Goal: Answer question/provide support: Share knowledge or assist other users

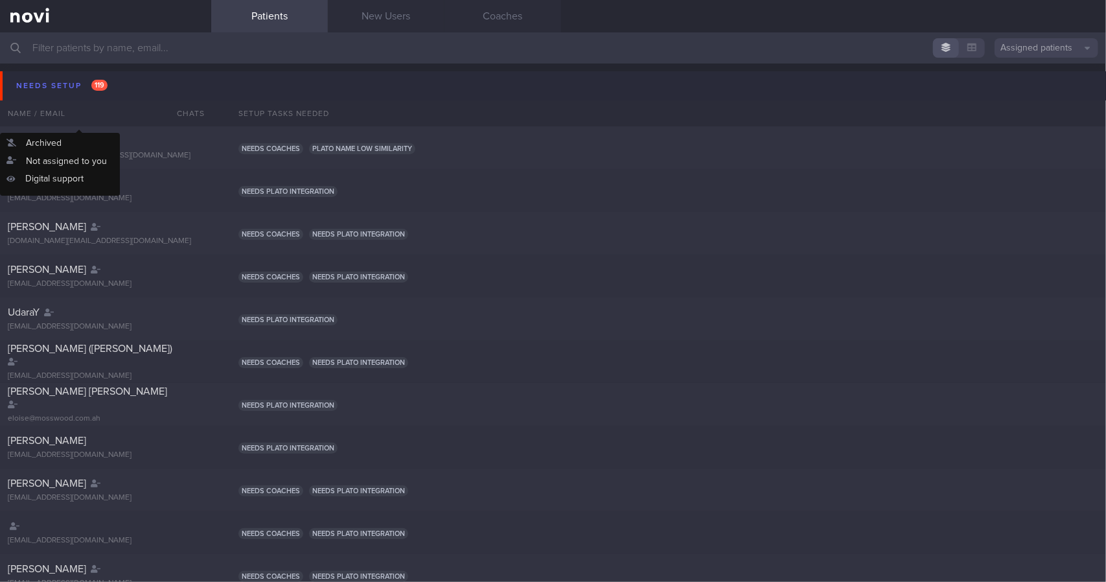
click at [104, 87] on span "119" at bounding box center [99, 85] width 16 height 11
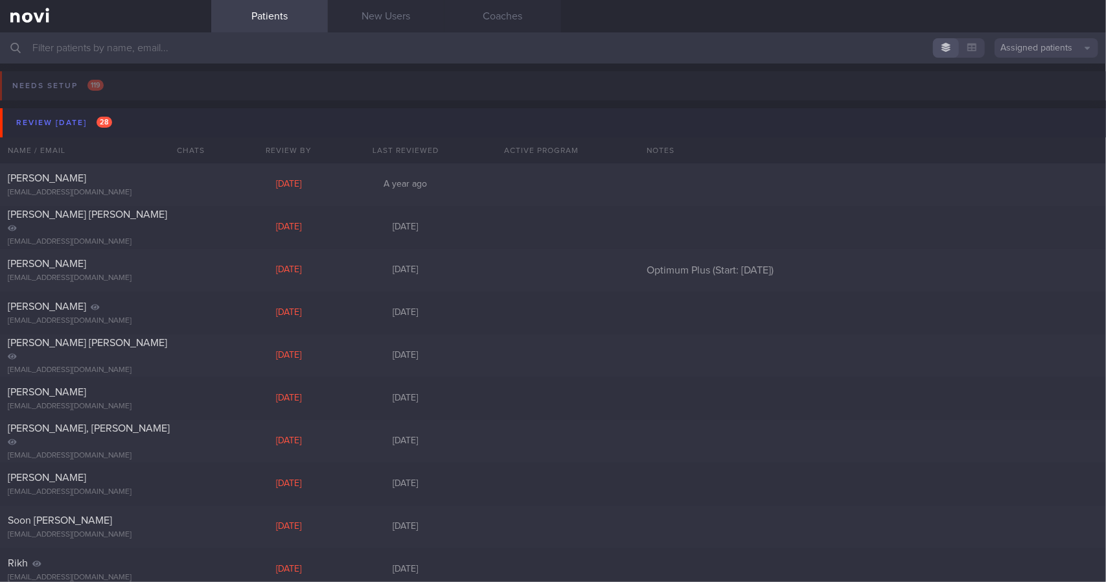
click at [189, 115] on button "Review [DATE] 28" at bounding box center [555, 122] width 1110 height 29
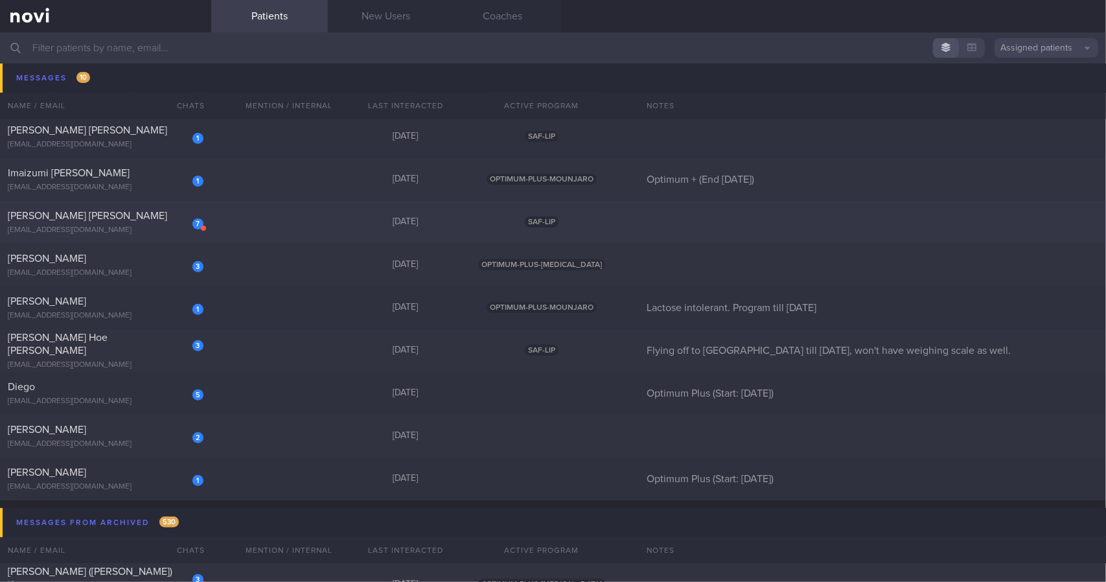
scroll to position [194, 0]
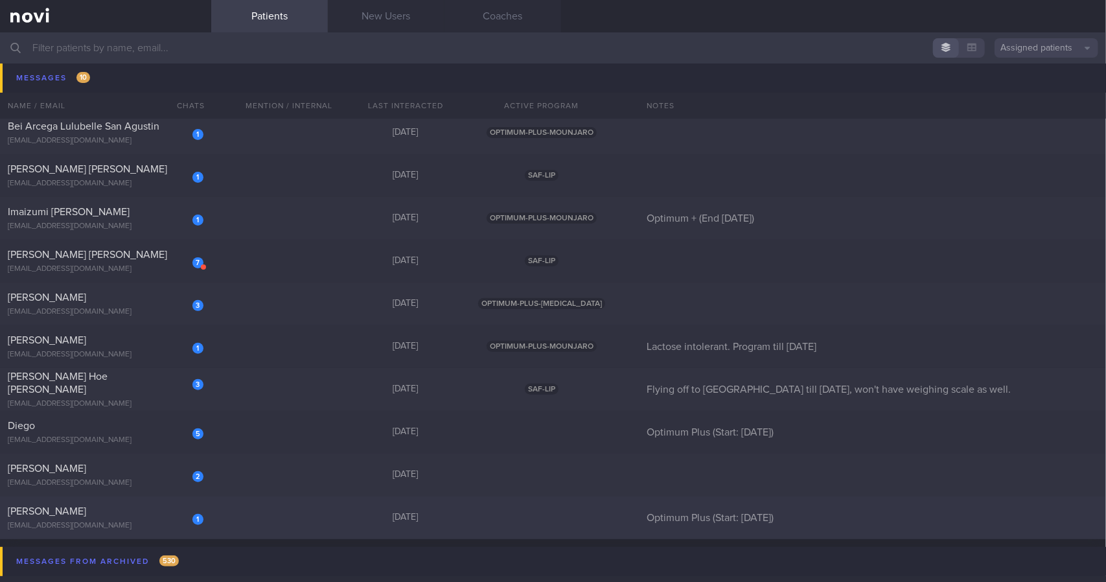
click at [143, 514] on div "[PERSON_NAME]" at bounding box center [104, 511] width 192 height 13
select select "9"
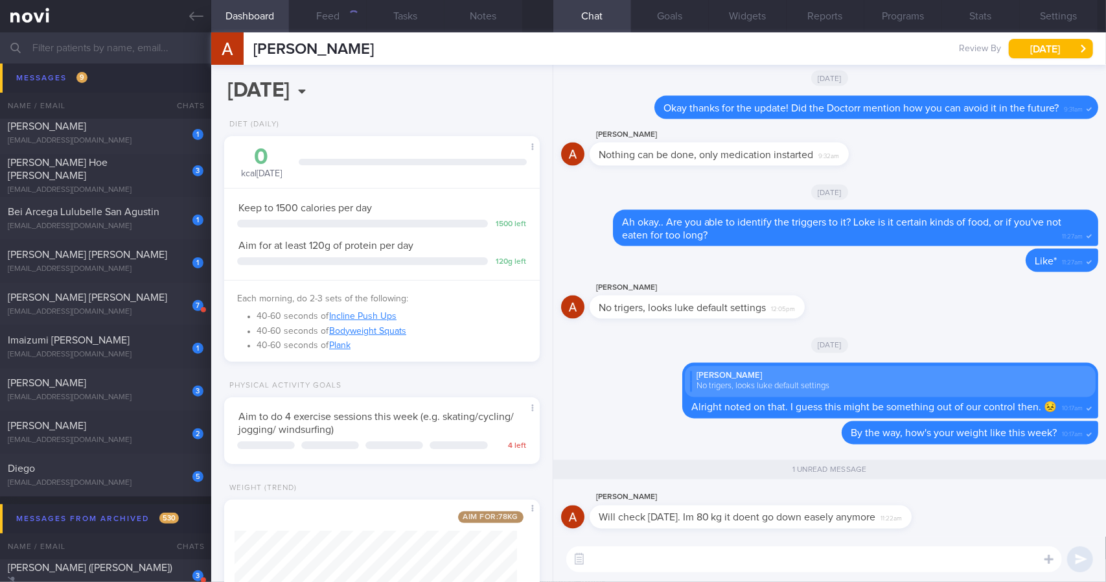
scroll to position [131, 0]
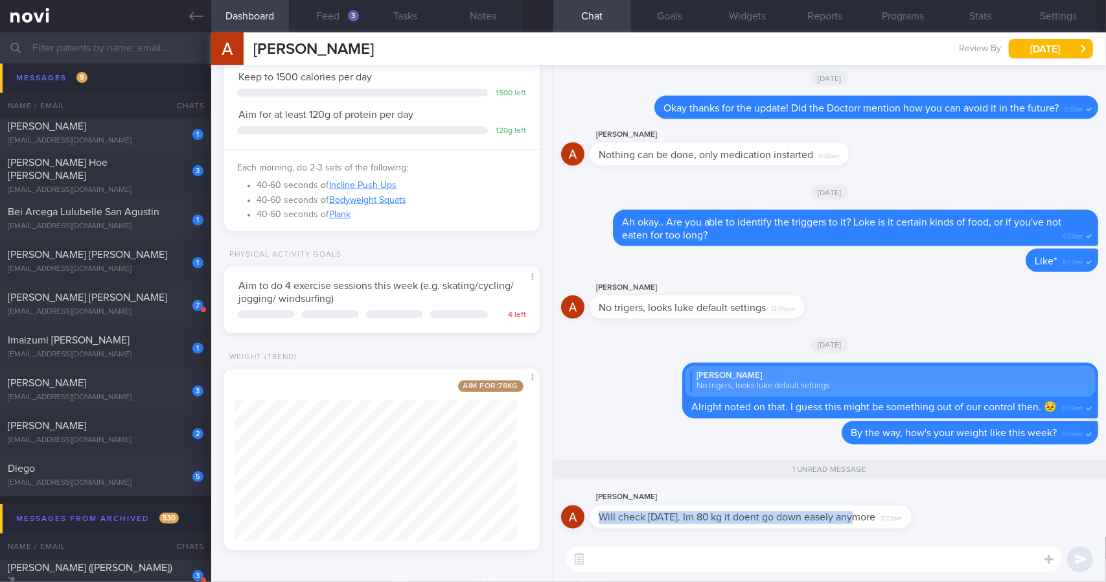
drag, startPoint x: 850, startPoint y: 527, endPoint x: 962, endPoint y: 523, distance: 112.2
click at [962, 523] on div "[PERSON_NAME] Will check [DATE]. Im 80 kg it doent go down easely anymore 11:22…" at bounding box center [829, 513] width 537 height 47
drag, startPoint x: 927, startPoint y: 523, endPoint x: 914, endPoint y: 519, distance: 14.2
click at [926, 523] on div "[PERSON_NAME] Will check [DATE]. Im 80 kg it doent go down easely anymore 11:22…" at bounding box center [770, 509] width 361 height 39
drag, startPoint x: 914, startPoint y: 518, endPoint x: 985, endPoint y: 516, distance: 71.3
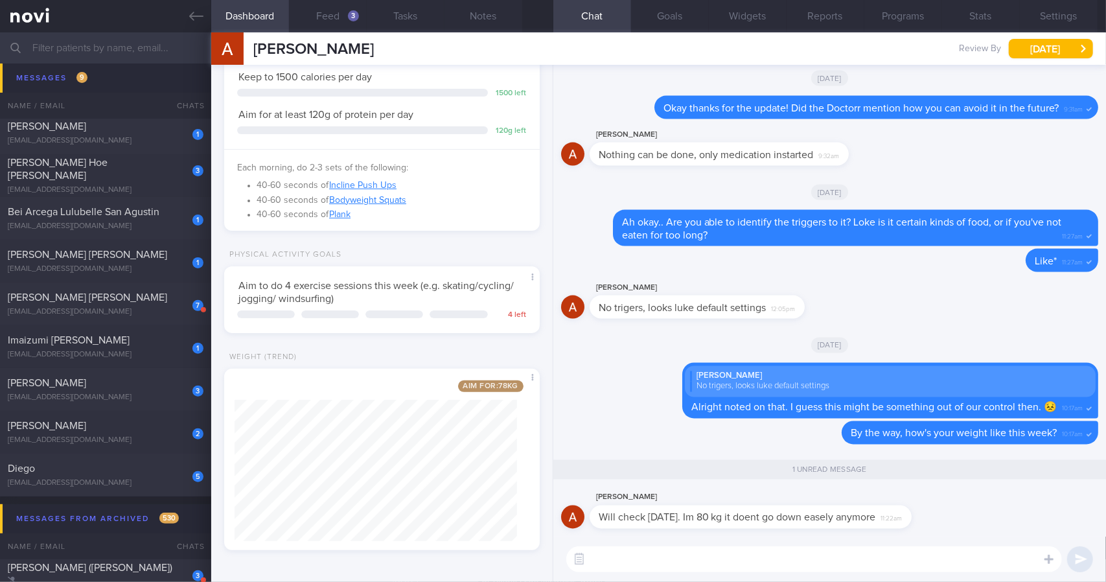
click at [985, 516] on div "[PERSON_NAME] Will check [DATE]. Im 80 kg it doent go down easely anymore 11:22…" at bounding box center [829, 513] width 537 height 47
click at [936, 514] on div "[PERSON_NAME] Will check [DATE]. Im 80 kg it doent go down easely anymore 11:22…" at bounding box center [770, 509] width 361 height 39
drag, startPoint x: 911, startPoint y: 513, endPoint x: 1037, endPoint y: 515, distance: 125.7
click at [1037, 515] on div "[PERSON_NAME] Will check [DATE]. Im 80 kg it doent go down easely anymore 11:22…" at bounding box center [829, 513] width 537 height 47
click at [929, 515] on div "[PERSON_NAME] Will check [DATE]. Im 80 kg it doent go down easely anymore 11:22…" at bounding box center [770, 509] width 361 height 39
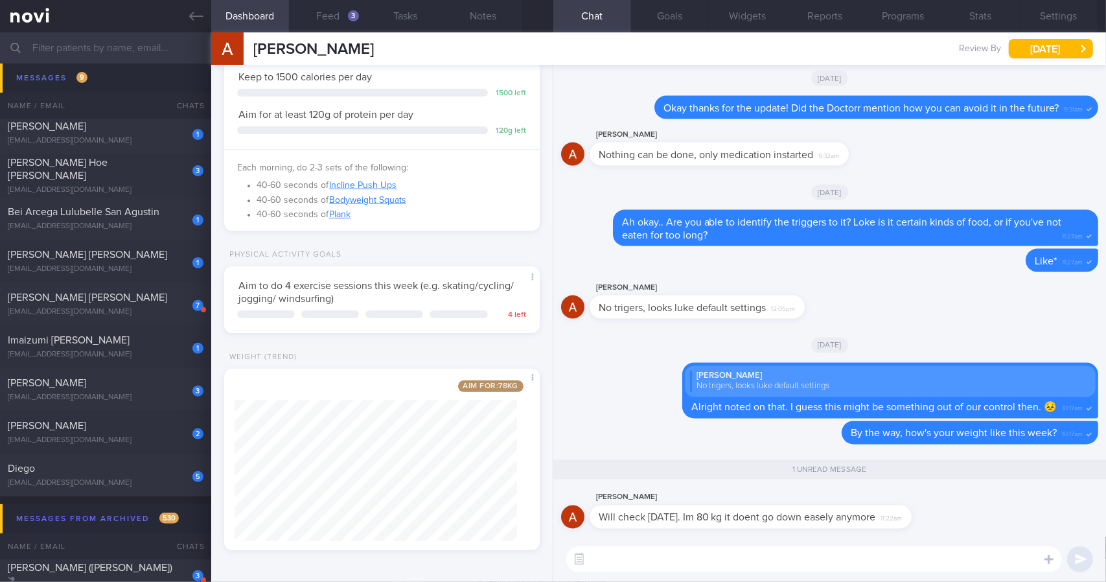
drag, startPoint x: 915, startPoint y: 516, endPoint x: 1070, endPoint y: 516, distance: 154.9
click at [1070, 516] on div "[PERSON_NAME] Will check [DATE]. Im 80 kg it doent go down easely anymore 11:22…" at bounding box center [829, 513] width 537 height 47
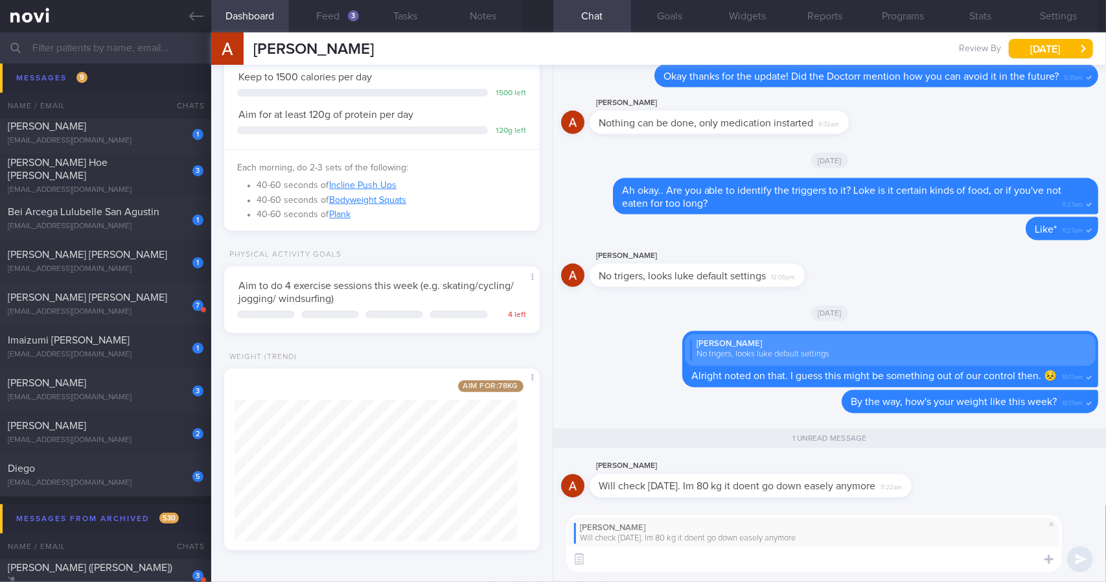
click at [849, 561] on textarea at bounding box center [814, 559] width 496 height 26
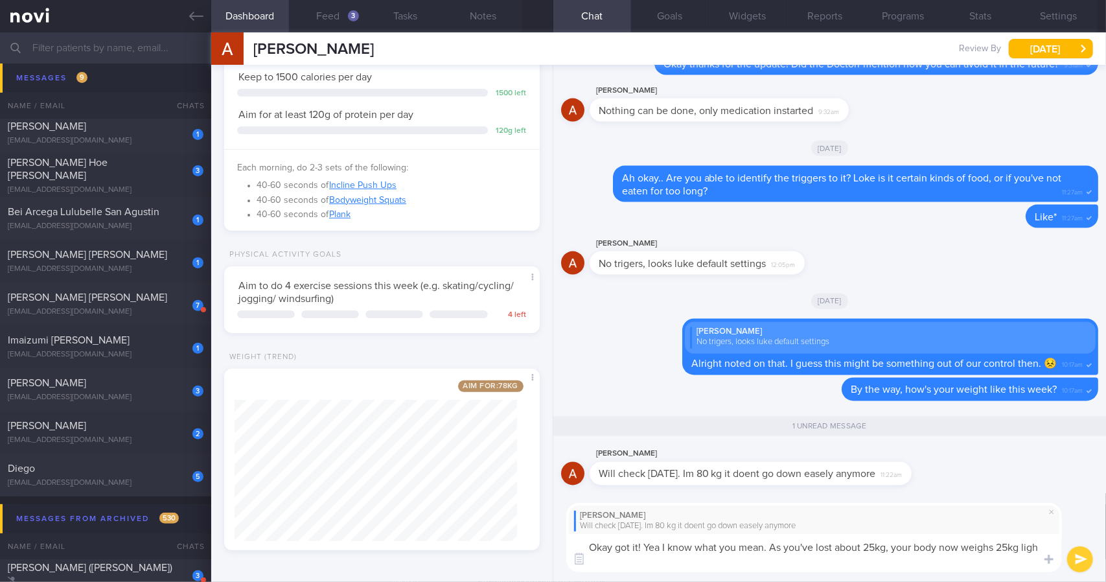
scroll to position [0, 0]
type textarea "Okay got it! Yea I know what you mean. As you've lost about 25kg, your body now…"
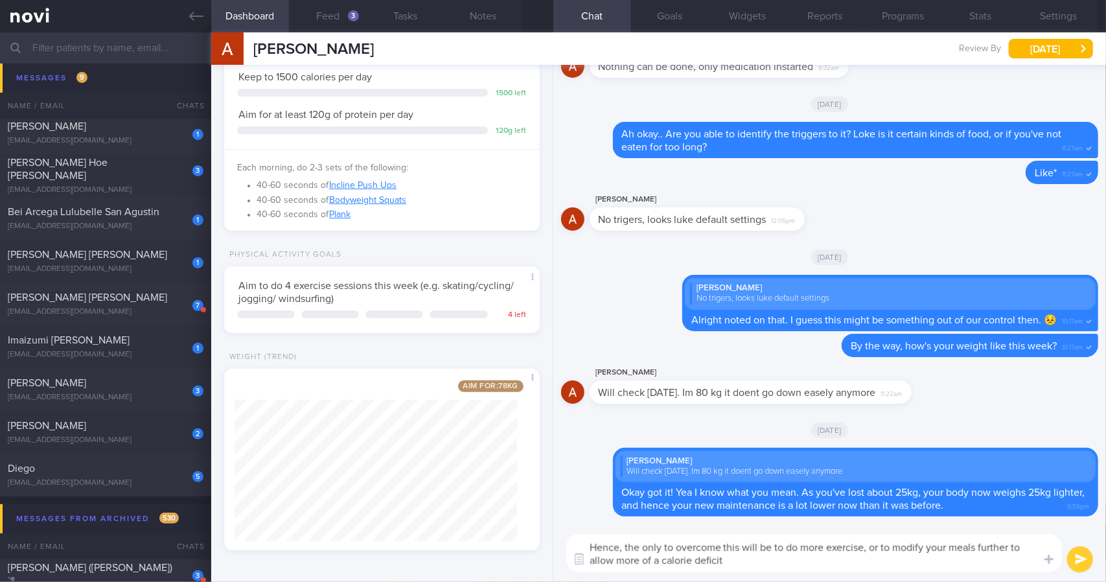
type textarea "Hence, the only to overcome this will be to do more exercise, or to modify your…"
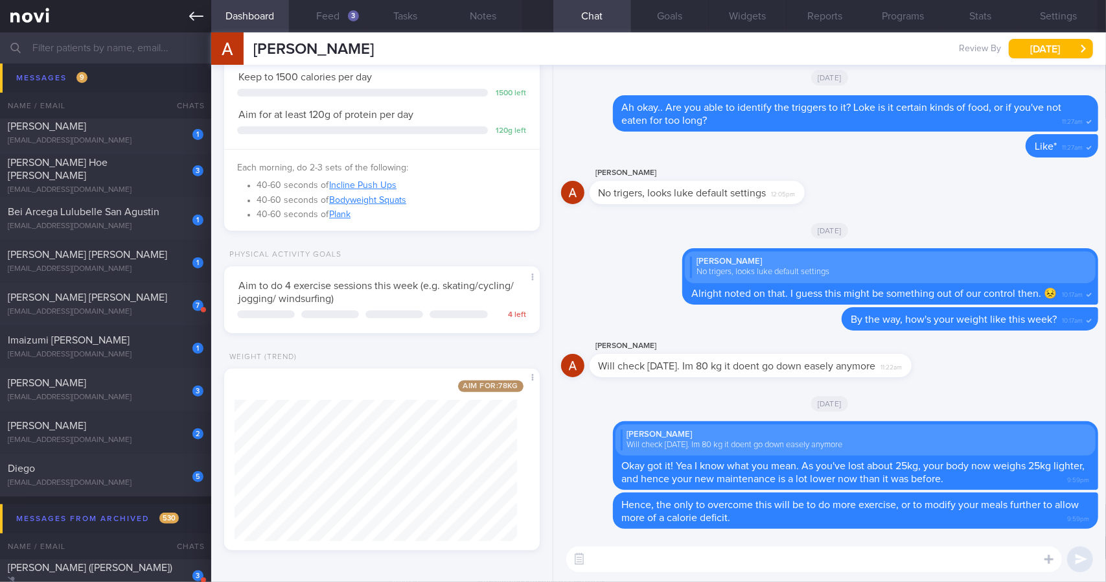
click at [185, 12] on link at bounding box center [105, 16] width 211 height 32
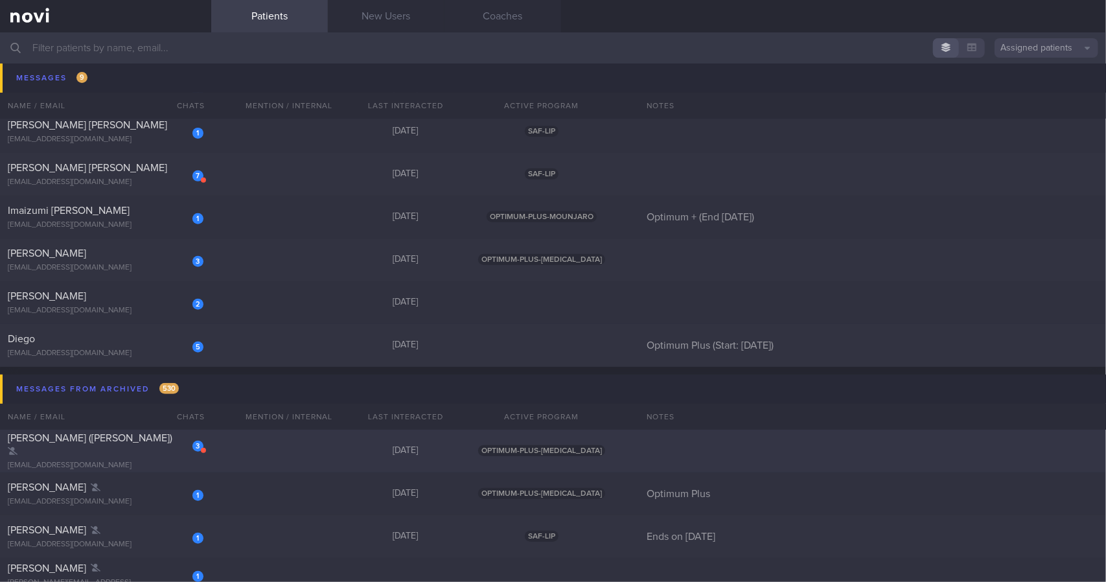
scroll to position [130, 0]
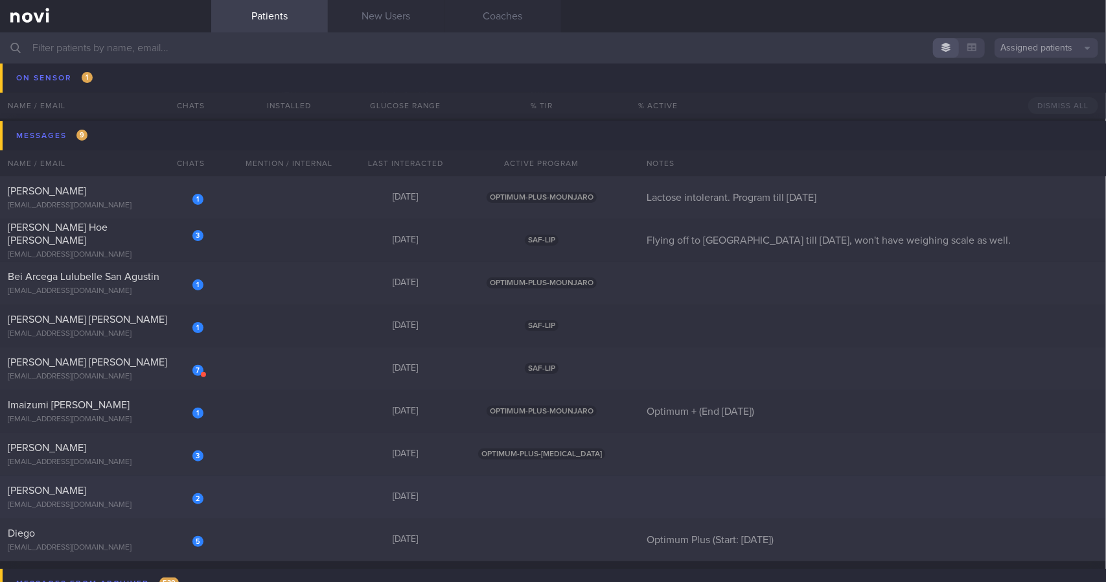
click at [246, 501] on div "2 [PERSON_NAME] [EMAIL_ADDRESS][DOMAIN_NAME] [DATE]" at bounding box center [553, 497] width 1106 height 43
select select "9"
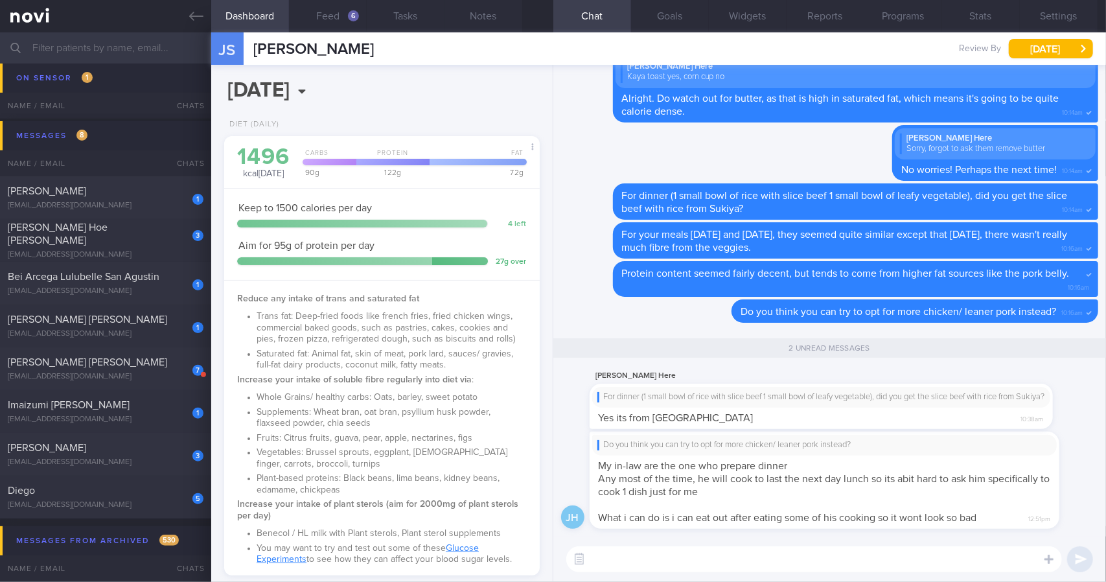
click at [941, 417] on div "[PERSON_NAME] Here For dinner (1 small bowl of rice with slice beef 1 small bow…" at bounding box center [841, 398] width 502 height 61
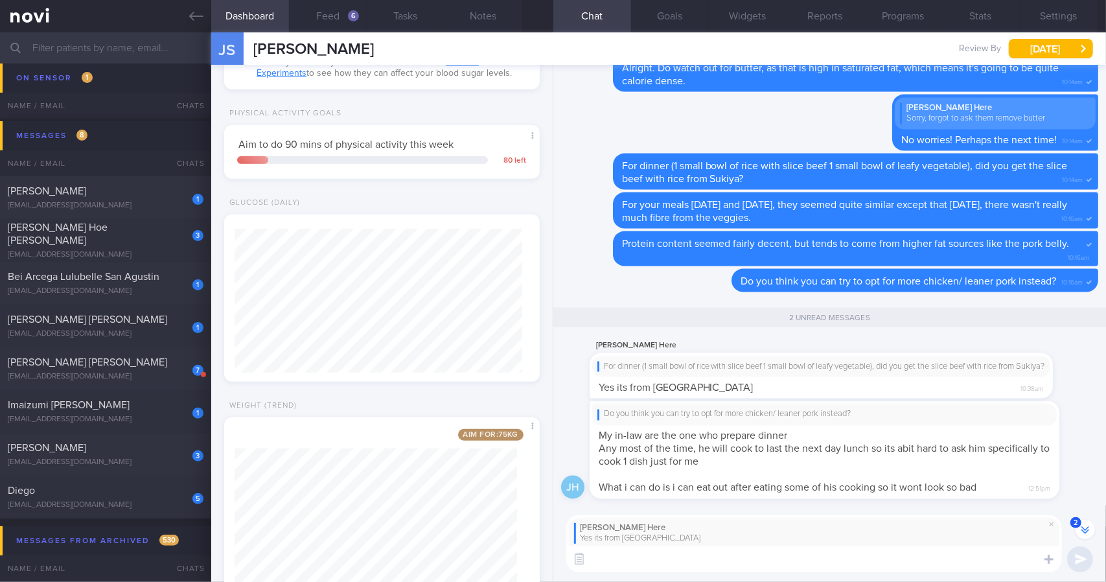
scroll to position [534, 0]
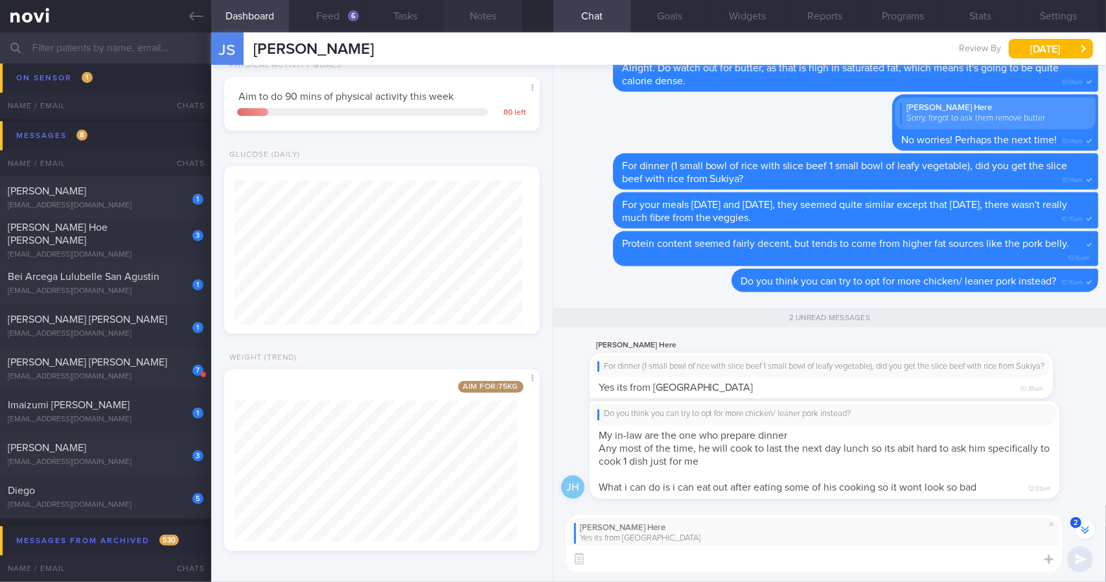
click at [478, 24] on button "Notes" at bounding box center [483, 16] width 78 height 32
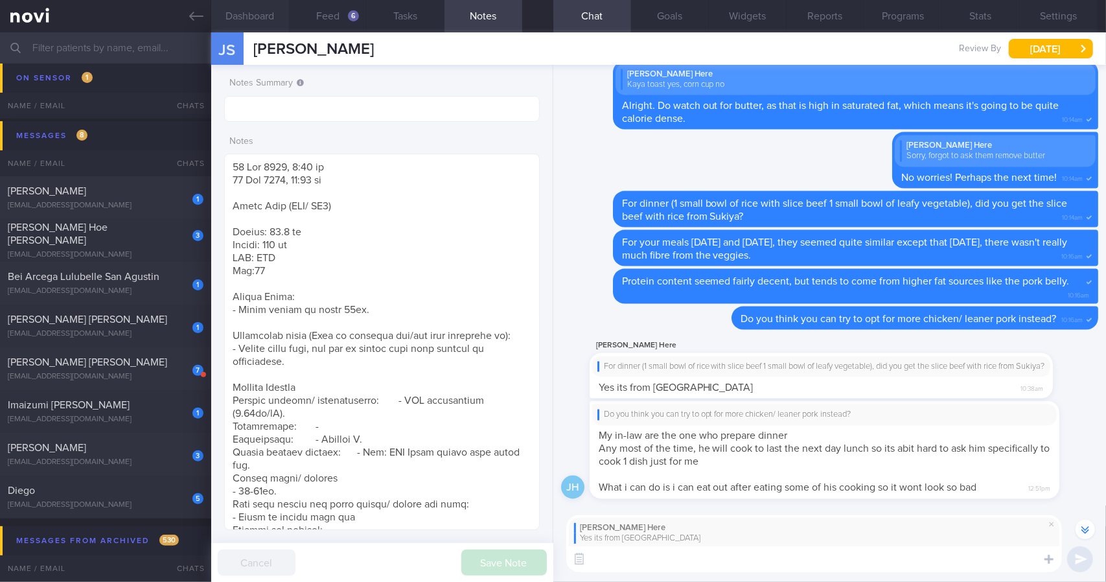
click at [252, 14] on button "Dashboard" at bounding box center [250, 16] width 78 height 32
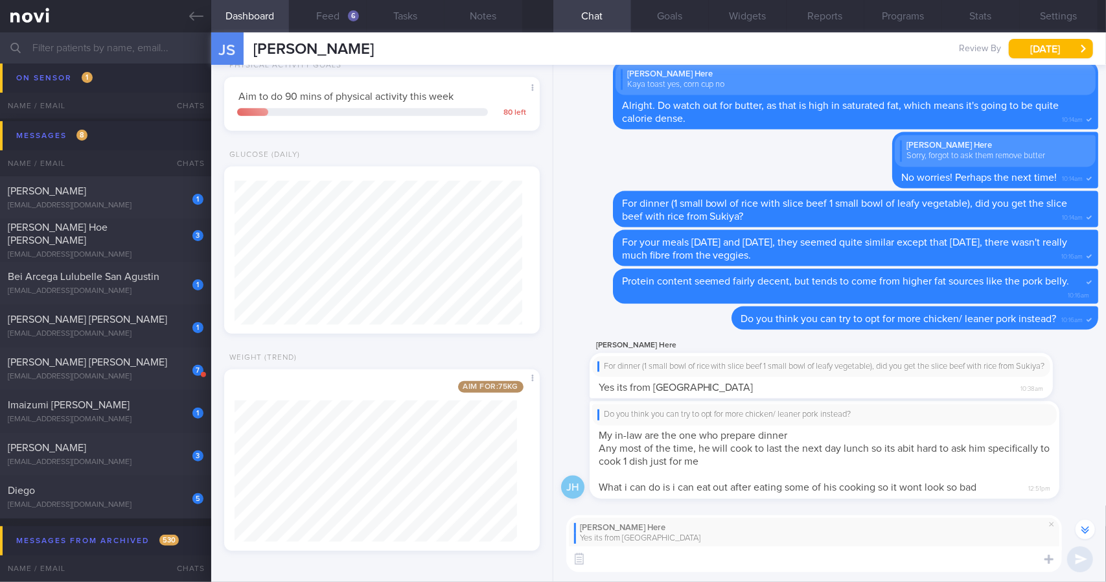
click at [643, 568] on textarea at bounding box center [814, 559] width 496 height 26
type textarea "Alright. The"
click at [329, 16] on button "Feed 6" at bounding box center [328, 16] width 78 height 32
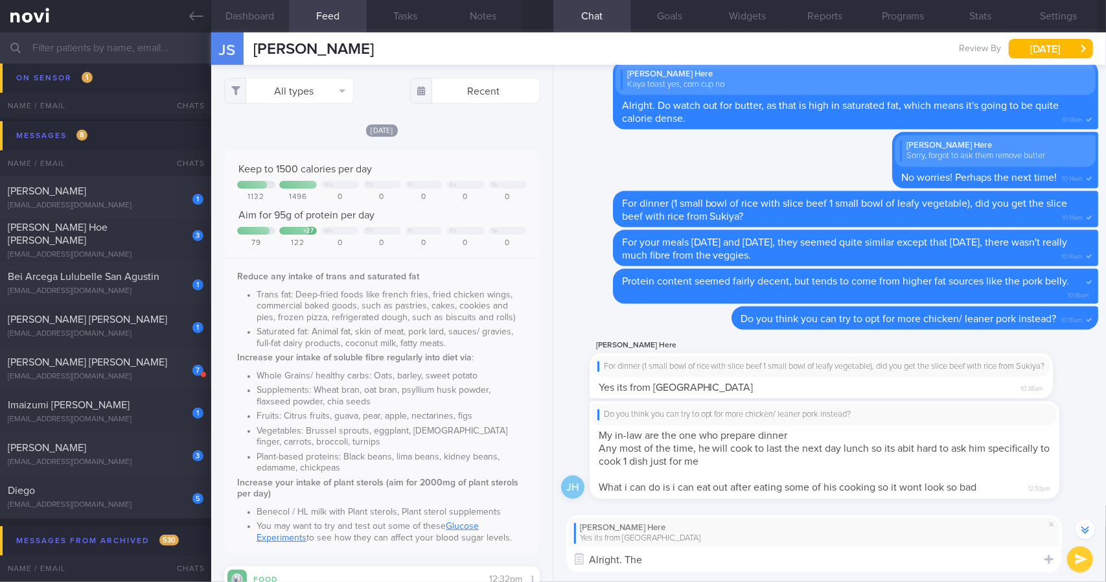
click at [275, 11] on button "Dashboard" at bounding box center [250, 16] width 78 height 32
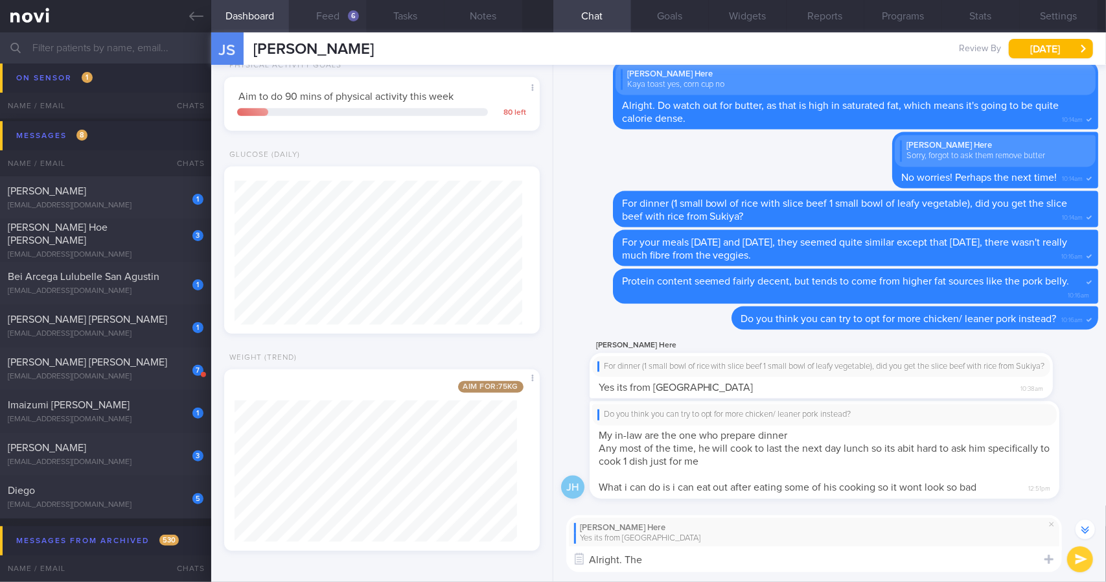
click at [336, 19] on button "Feed 6" at bounding box center [328, 16] width 78 height 32
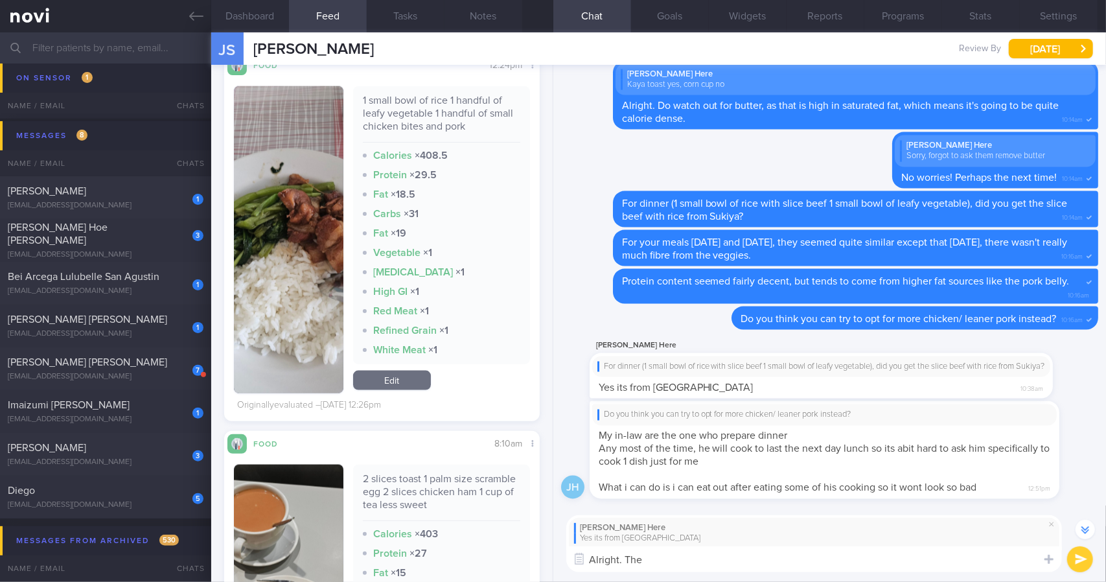
scroll to position [4600, 0]
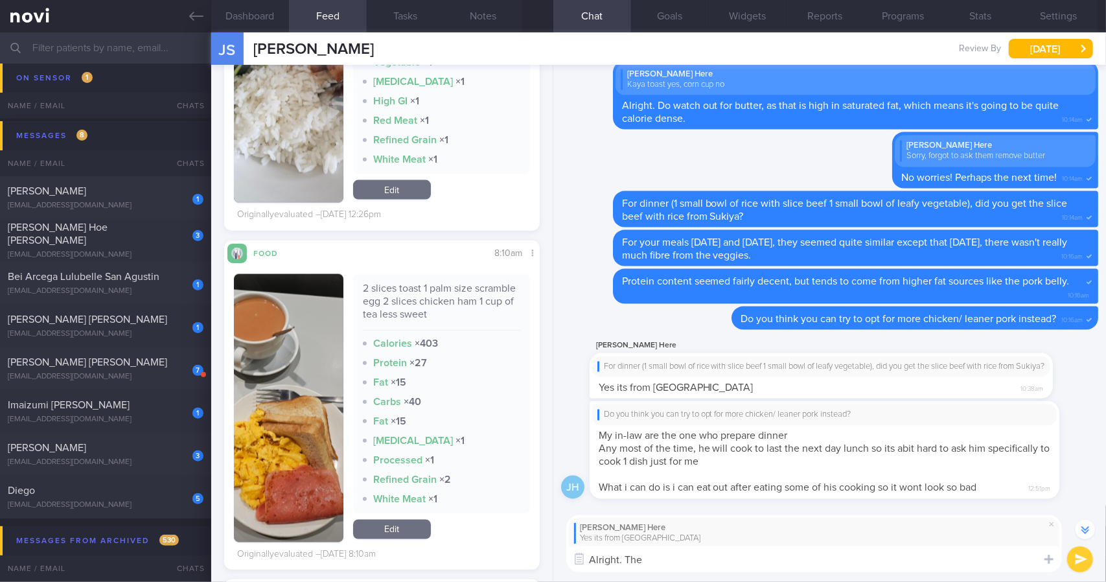
click at [732, 562] on textarea "Alright. The" at bounding box center [814, 559] width 496 height 26
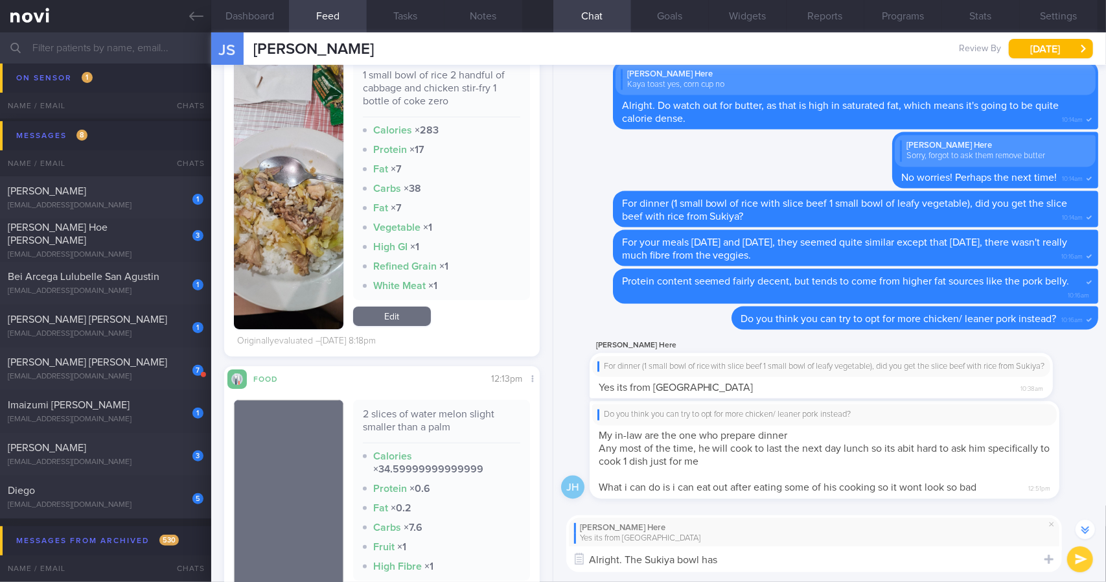
scroll to position [9978, 0]
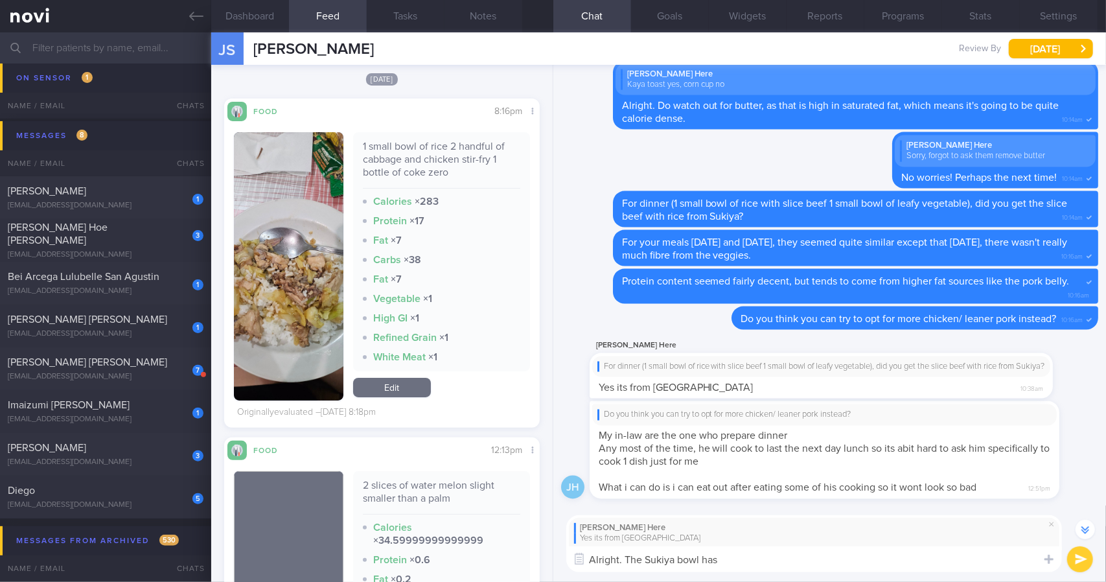
type textarea "Alright. The Sukiya bowl has"
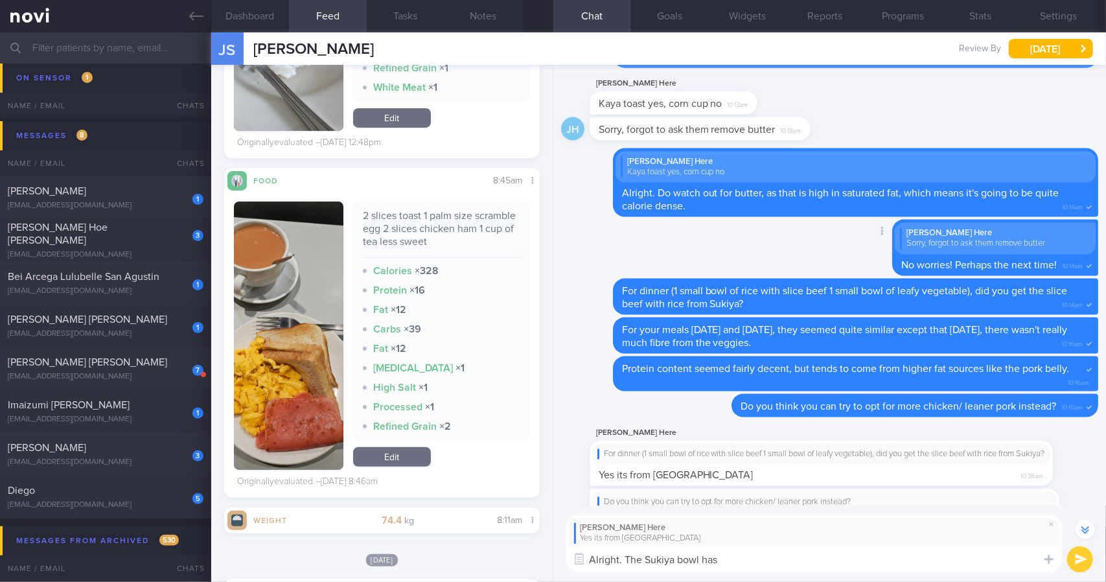
scroll to position [-59, 0]
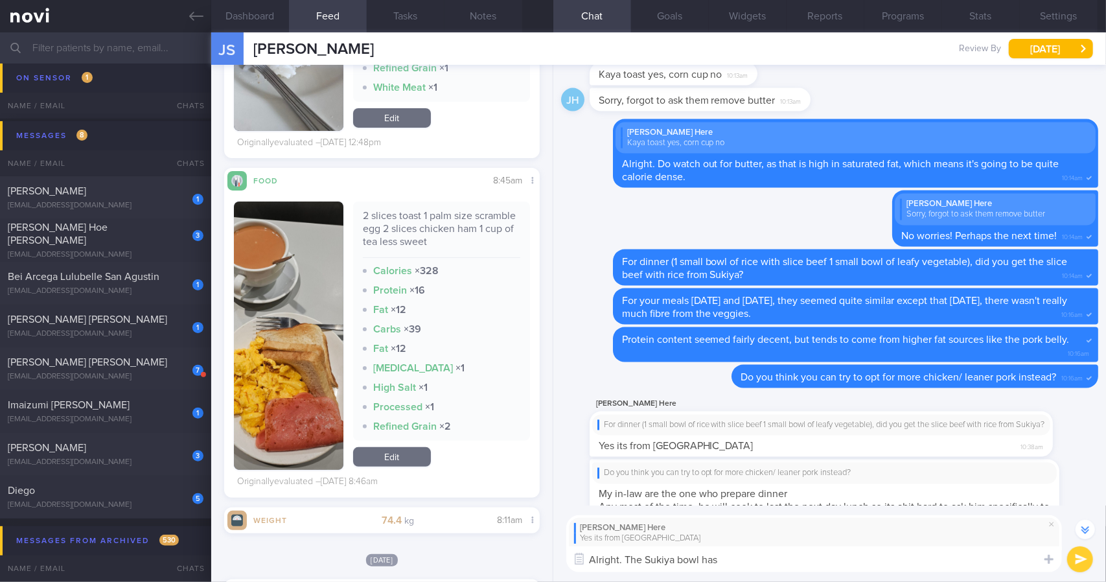
click at [757, 549] on textarea "Alright. The Sukiya bowl has" at bounding box center [814, 559] width 496 height 26
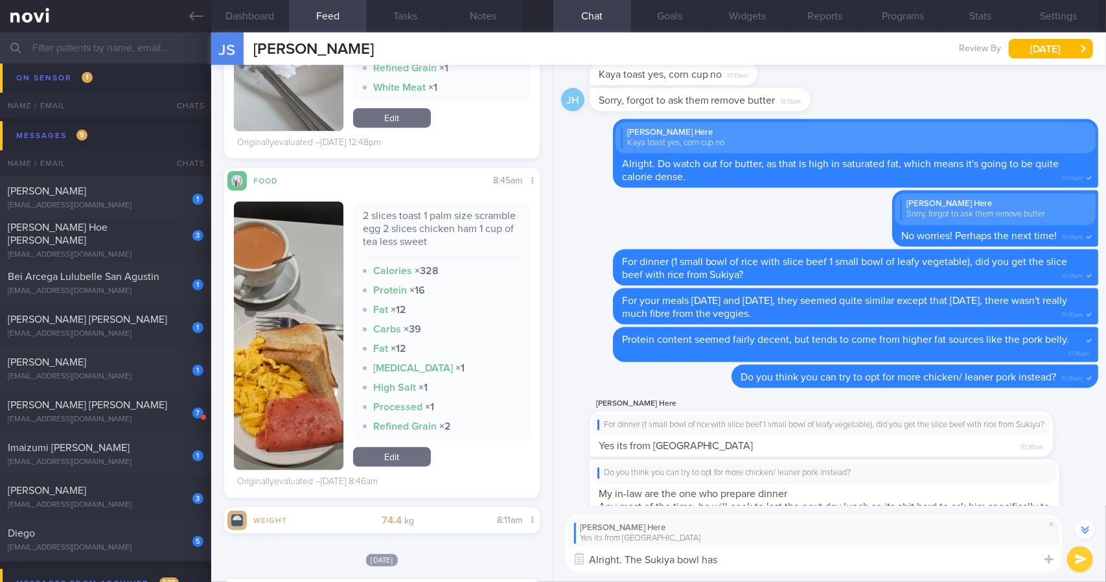
click at [845, 551] on textarea "Alright. The Sukiya bowl has" at bounding box center [814, 559] width 496 height 26
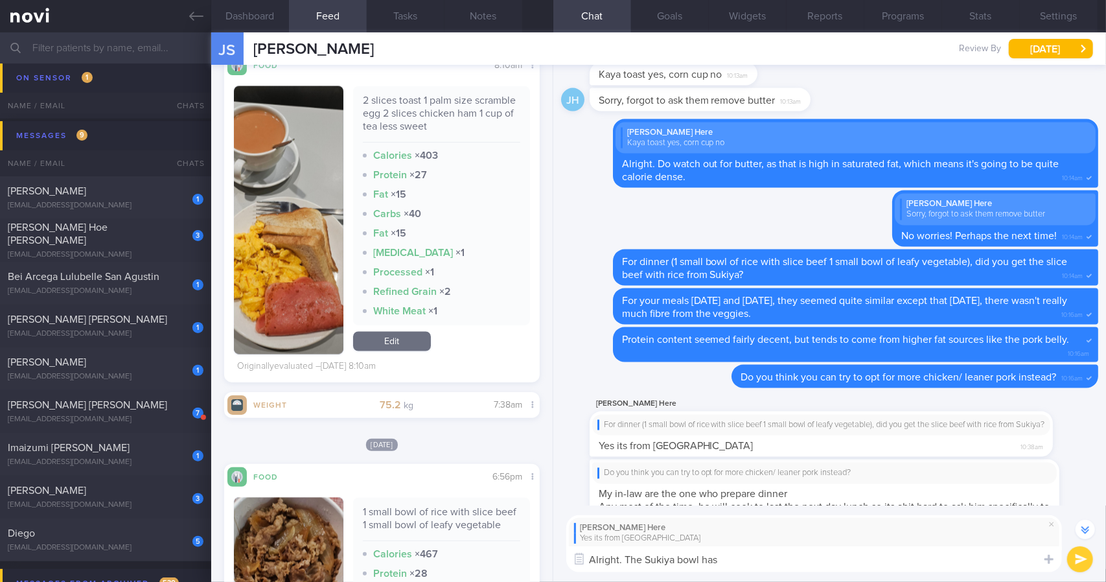
scroll to position [4957, 0]
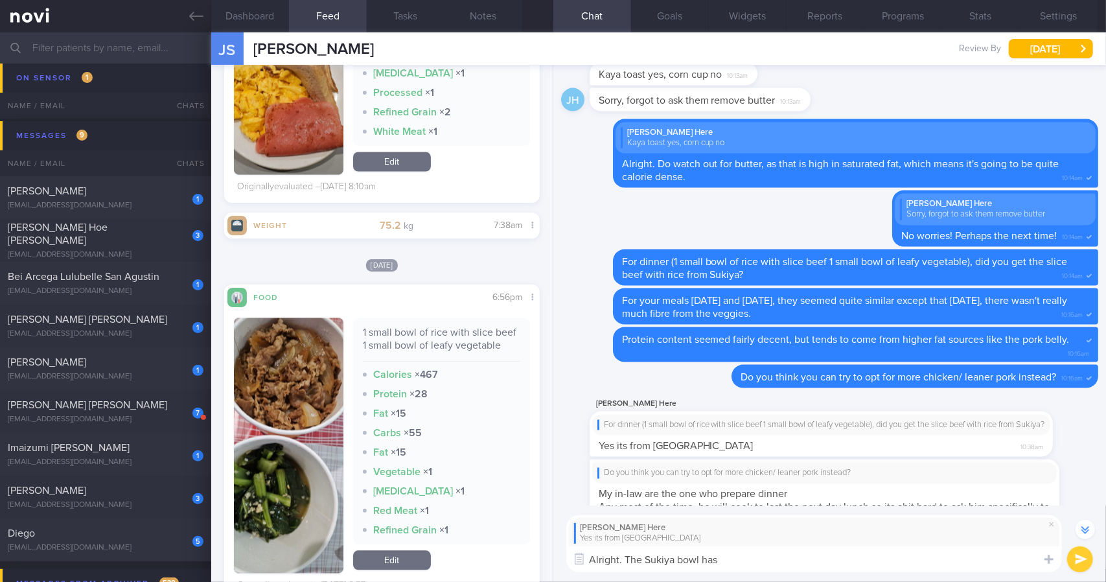
click at [409, 570] on link "Edit" at bounding box center [392, 560] width 78 height 19
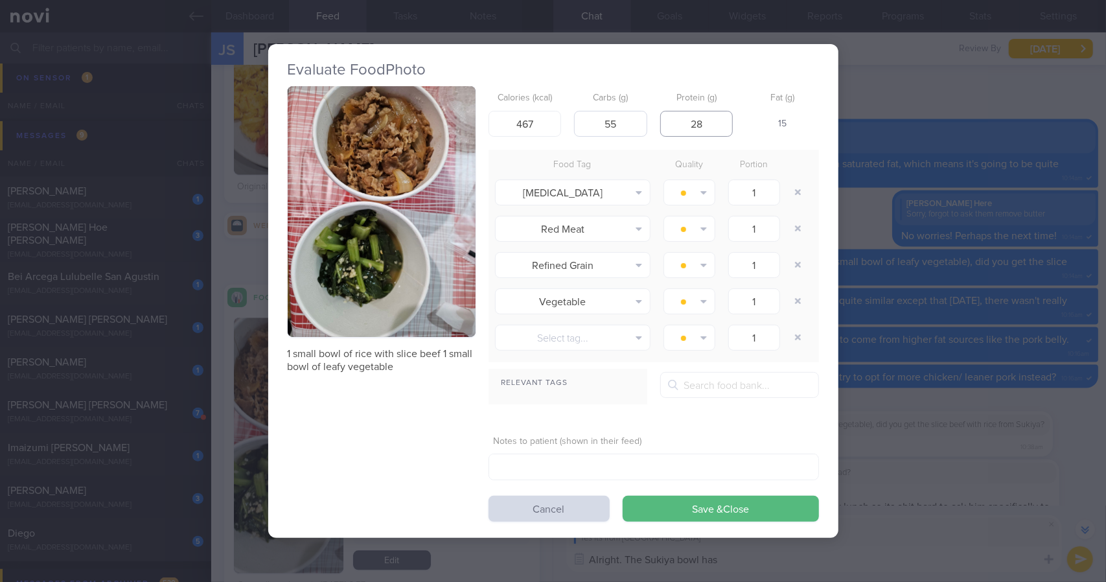
drag, startPoint x: 700, startPoint y: 131, endPoint x: 636, endPoint y: 132, distance: 63.5
click at [637, 134] on div "Calories (kcal) 467 Carbs (g) 55 Protein (g) 28 Fat (g) 15" at bounding box center [654, 111] width 330 height 51
type input "20"
drag, startPoint x: 616, startPoint y: 123, endPoint x: 565, endPoint y: 122, distance: 50.5
click at [566, 122] on div "Calories (kcal) 467 Carbs (g) 55 Protein (g) 20 Fat (g) 19" at bounding box center [654, 111] width 330 height 51
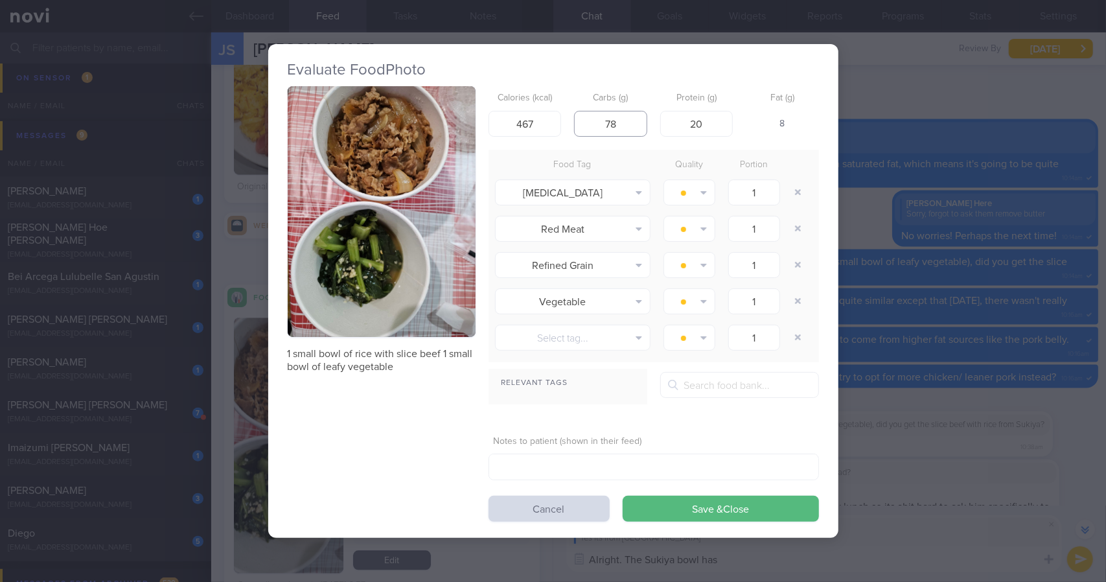
type input "78"
drag, startPoint x: 616, startPoint y: 124, endPoint x: 547, endPoint y: 116, distance: 69.2
click at [558, 120] on div "Calories (kcal) 467 Carbs (g) 78 Protein (g) 20 Fat (g) 8" at bounding box center [654, 111] width 330 height 51
drag, startPoint x: 530, startPoint y: 123, endPoint x: 451, endPoint y: 125, distance: 79.1
click at [452, 125] on div "1 small bowl of rice with slice beef 1 small bowl of leafy vegetable Calories (…" at bounding box center [553, 303] width 531 height 435
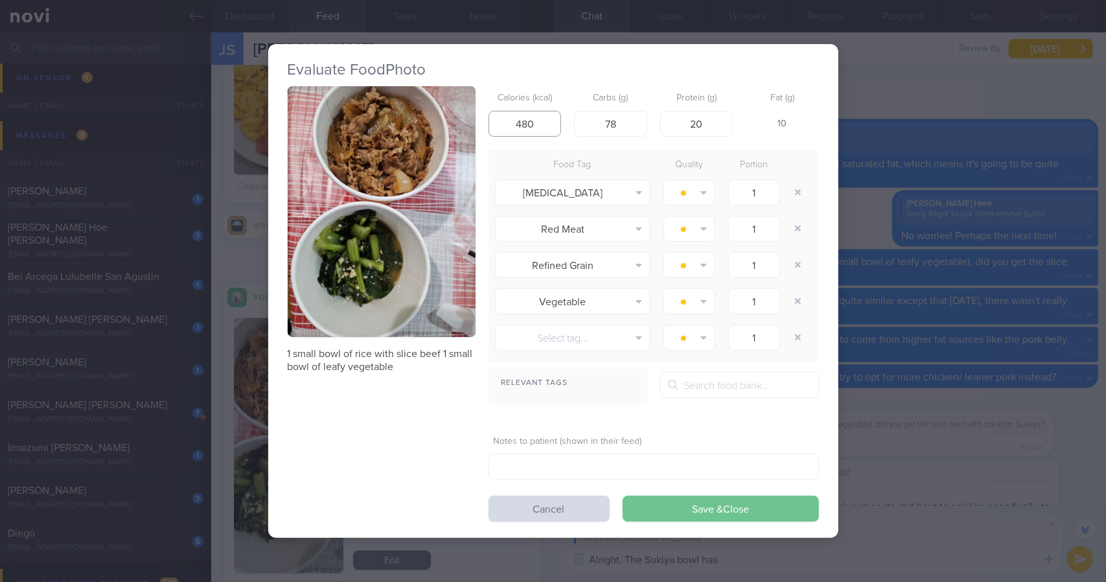
type input "480"
click at [715, 507] on button "Save & Close" at bounding box center [721, 509] width 196 height 26
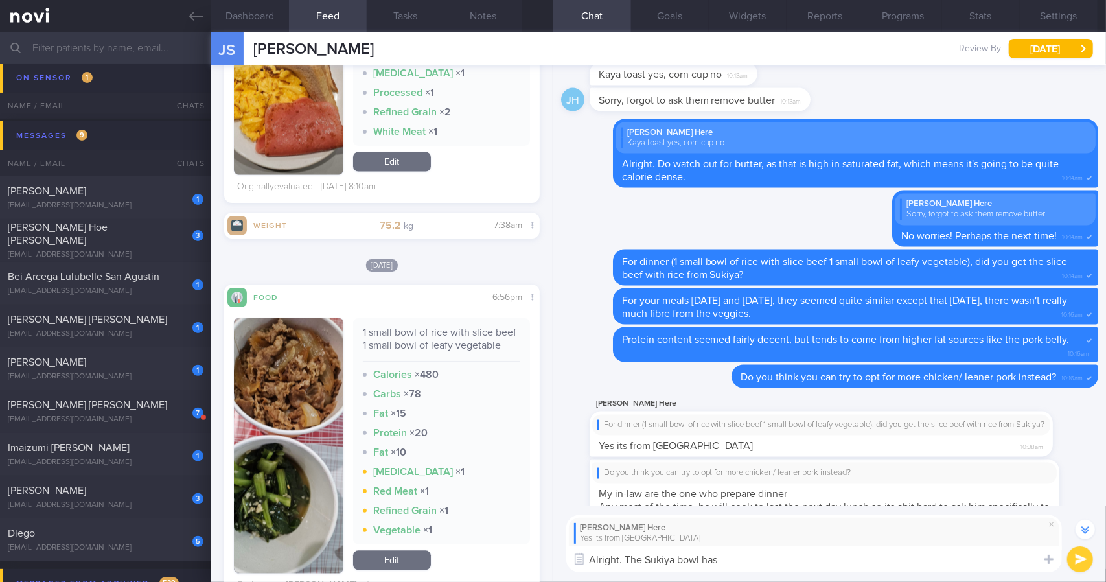
click at [791, 559] on textarea "Alright. The Sukiya bowl has" at bounding box center [814, 559] width 496 height 26
type textarea "Alright. The small Sukiya bowl has about 455kcal, 19g protein, 73g carbs, and 1…"
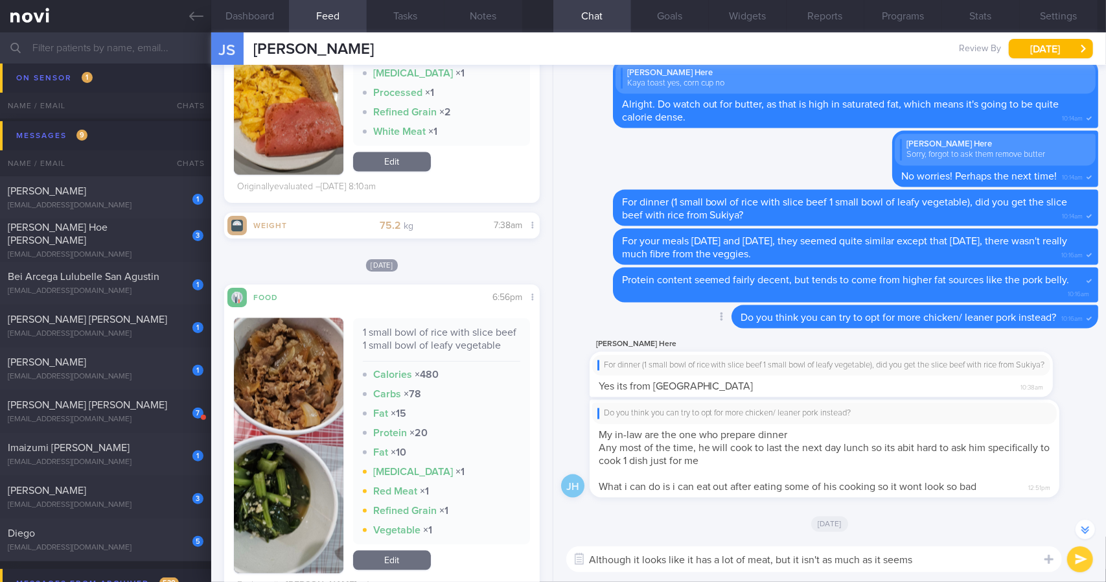
type textarea "Although it looks like it has a lot of meat, but it isn't as much as it seems."
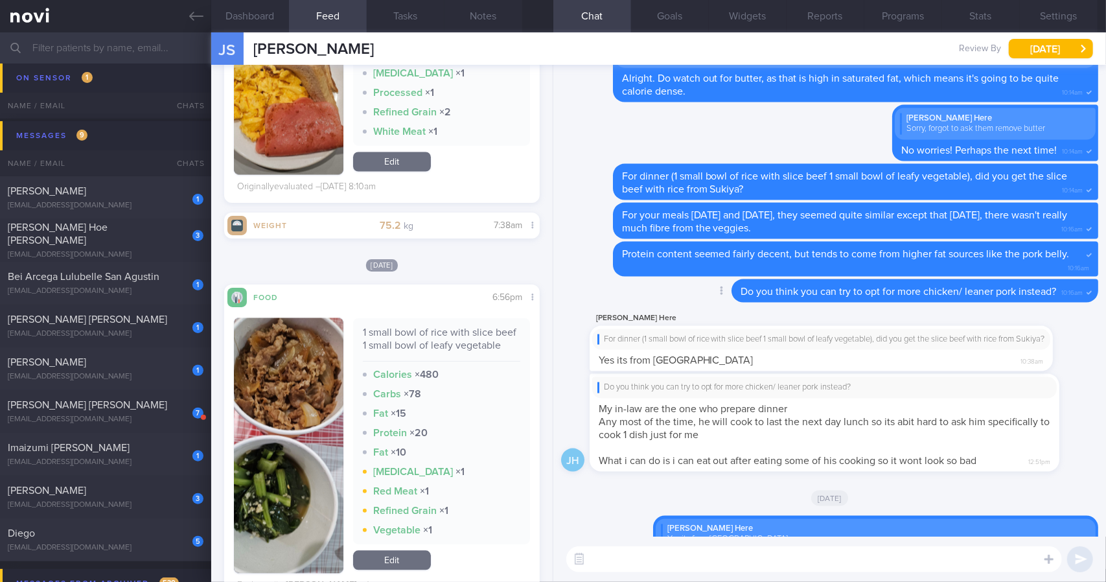
scroll to position [0, 0]
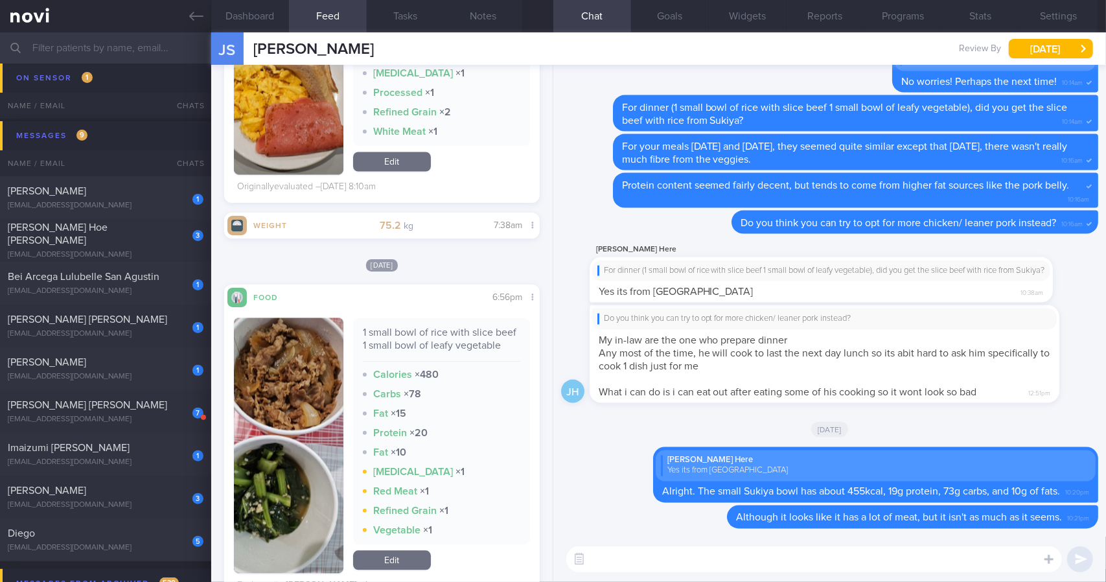
click at [818, 565] on textarea at bounding box center [814, 559] width 496 height 26
drag, startPoint x: 741, startPoint y: 391, endPoint x: 983, endPoint y: 387, distance: 241.7
click at [983, 387] on div "Do you think you can try to opt for more chicken/ leaner pork instead? My in-la…" at bounding box center [825, 353] width 470 height 97
click at [777, 371] on div "Do you think you can try to opt for more chicken/ leaner pork instead? My in-la…" at bounding box center [825, 353] width 470 height 97
drag, startPoint x: 964, startPoint y: 367, endPoint x: 1059, endPoint y: 364, distance: 94.6
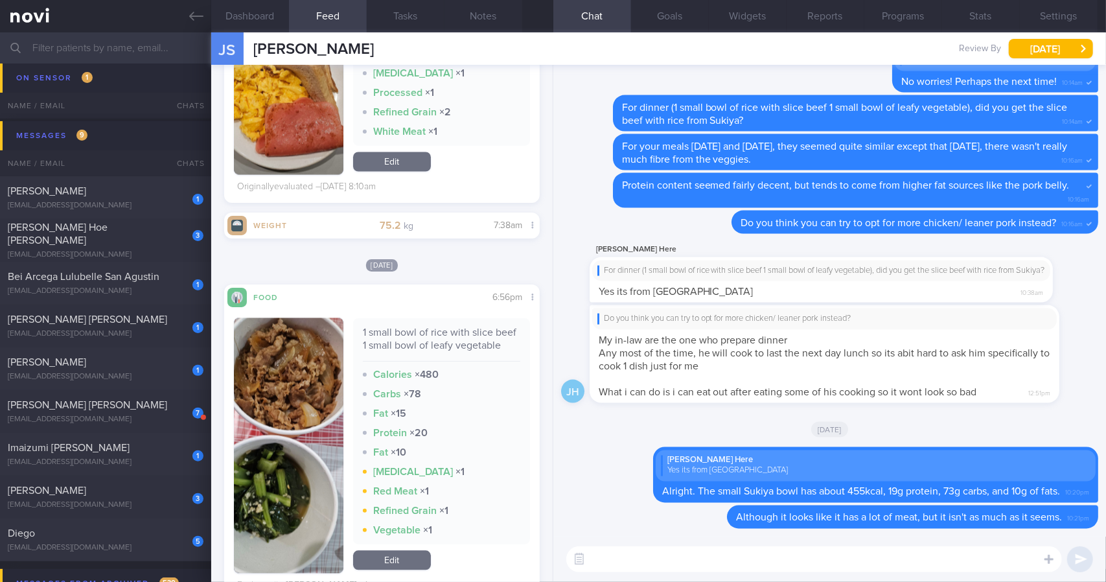
click at [1059, 365] on div "Do you think you can try to opt for more chicken/ leaner pork instead? My in-la…" at bounding box center [844, 353] width 509 height 97
drag, startPoint x: 847, startPoint y: 342, endPoint x: 1078, endPoint y: 333, distance: 230.8
click at [1086, 336] on div "Do you think you can try to opt for more chicken/ leaner pork instead? My in-la…" at bounding box center [844, 353] width 509 height 97
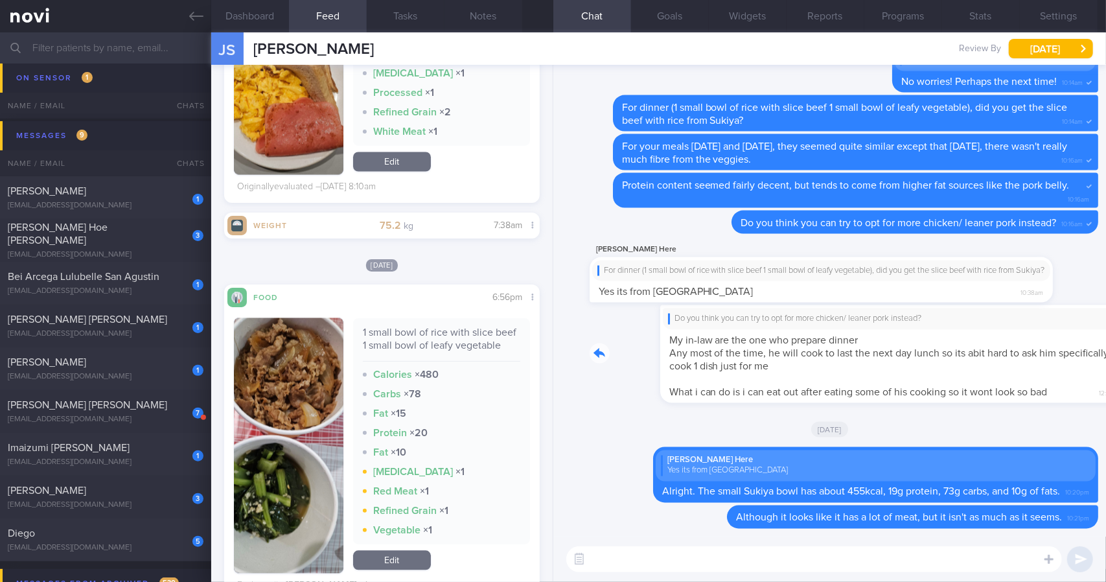
drag, startPoint x: 872, startPoint y: 333, endPoint x: 1055, endPoint y: 332, distance: 183.4
click at [1072, 332] on div "Do you think you can try to opt for more chicken/ leaner pork instead? My in-la…" at bounding box center [844, 353] width 509 height 97
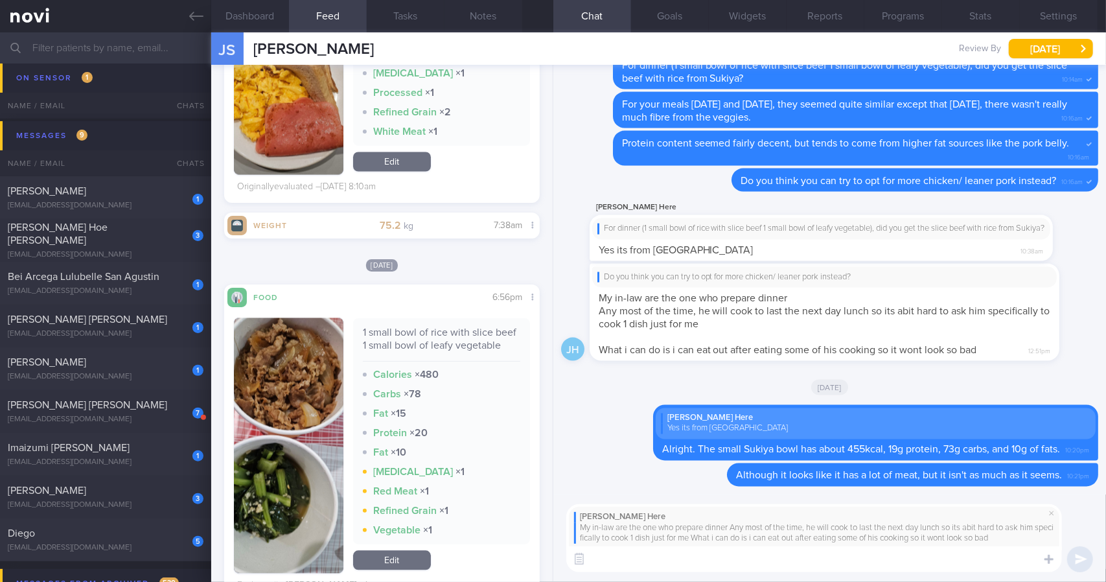
click at [761, 557] on textarea at bounding box center [814, 559] width 496 height 26
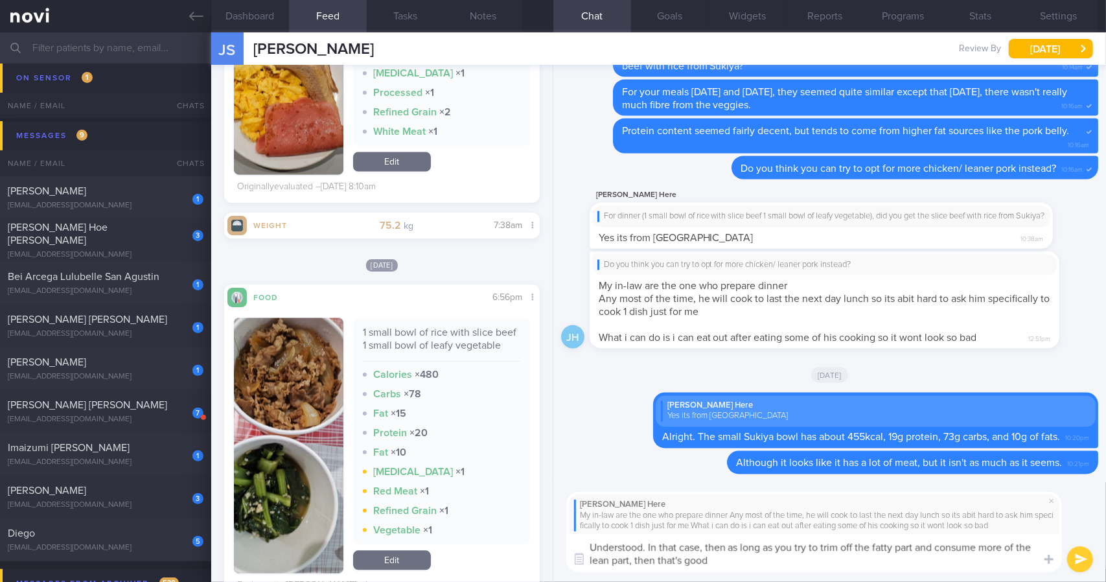
type textarea "Understood. In that case, then as long as you try to trim off the fatty part an…"
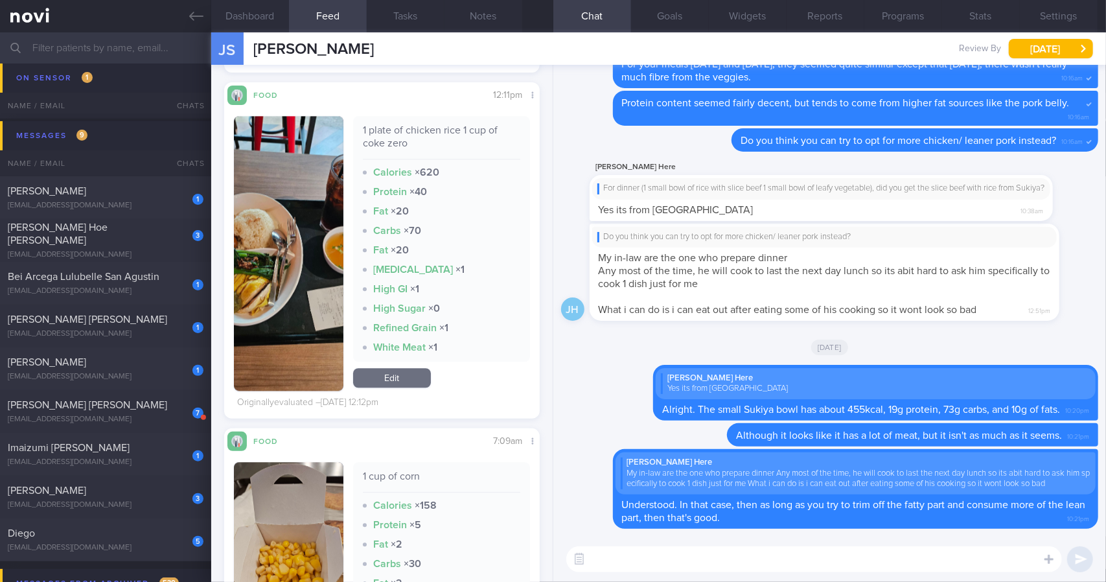
scroll to position [5217, 0]
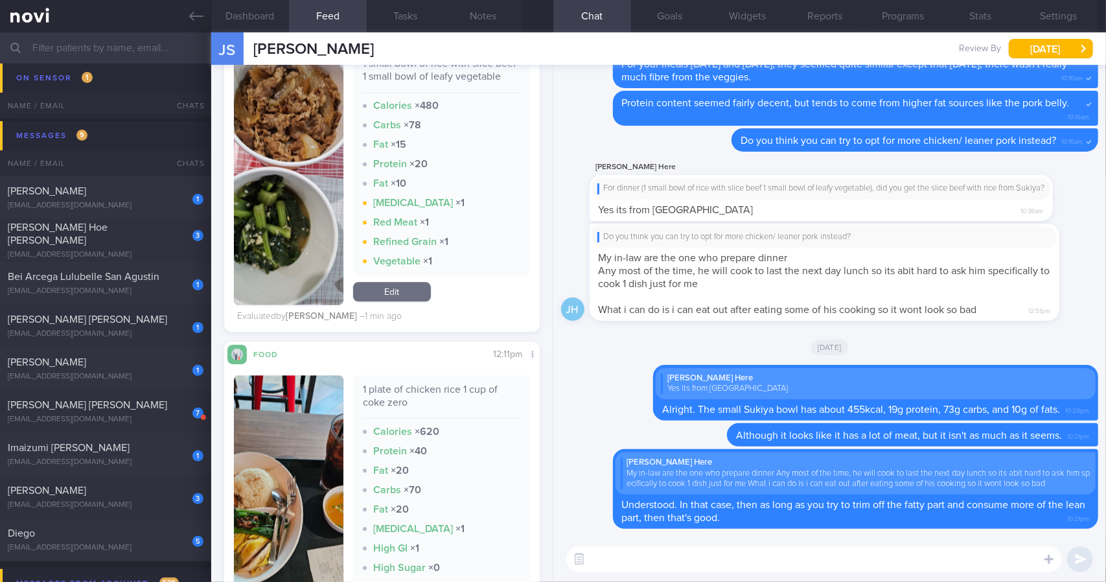
click at [673, 558] on textarea at bounding box center [814, 559] width 496 height 26
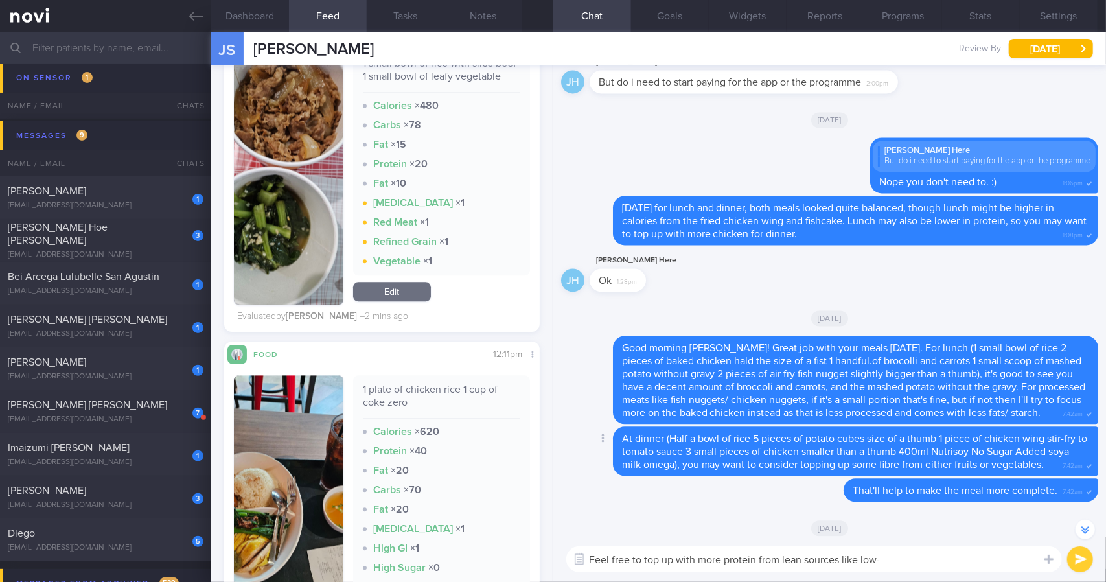
scroll to position [-1093, 0]
drag, startPoint x: 892, startPoint y: 562, endPoint x: 860, endPoint y: 564, distance: 31.8
click at [860, 564] on textarea "Feel free to top up with more protein from lean sources like low-" at bounding box center [814, 559] width 496 height 26
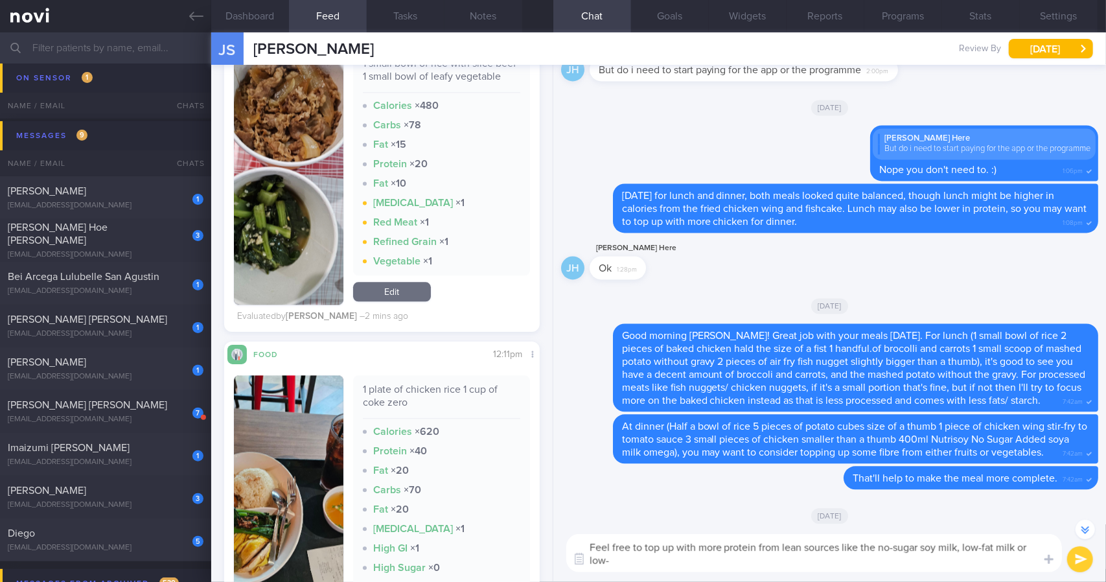
scroll to position [-1105, 0]
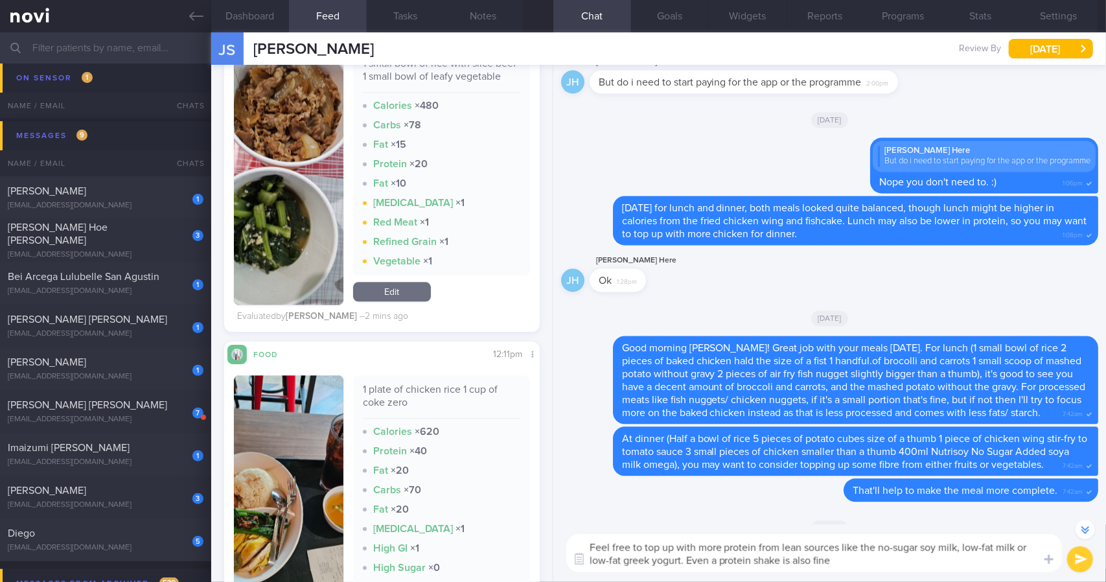
type textarea "Feel free to top up with more protein from lean sources like the no-sugar soy m…"
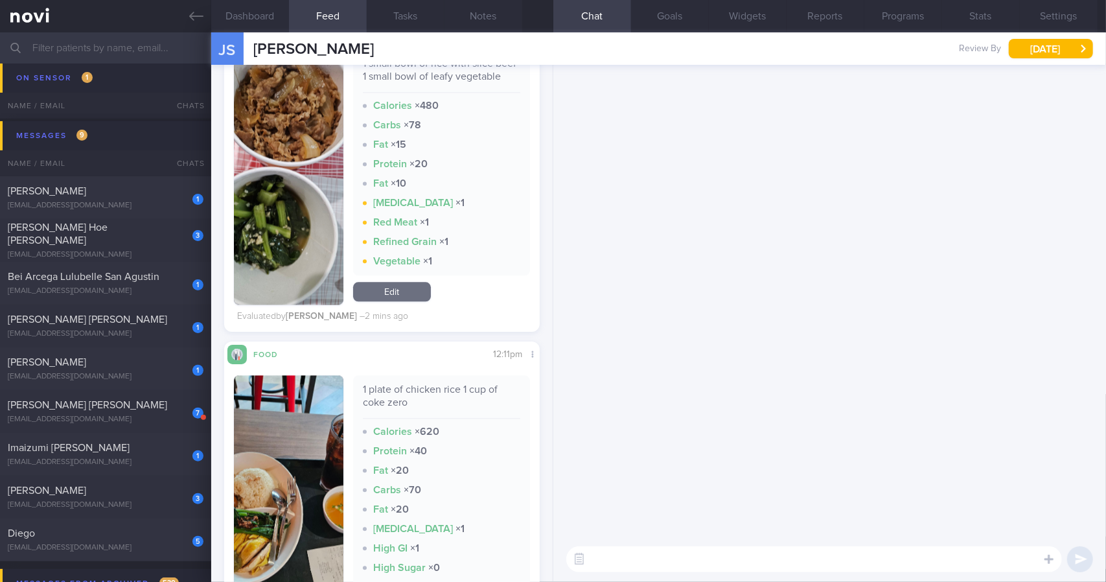
scroll to position [0, 0]
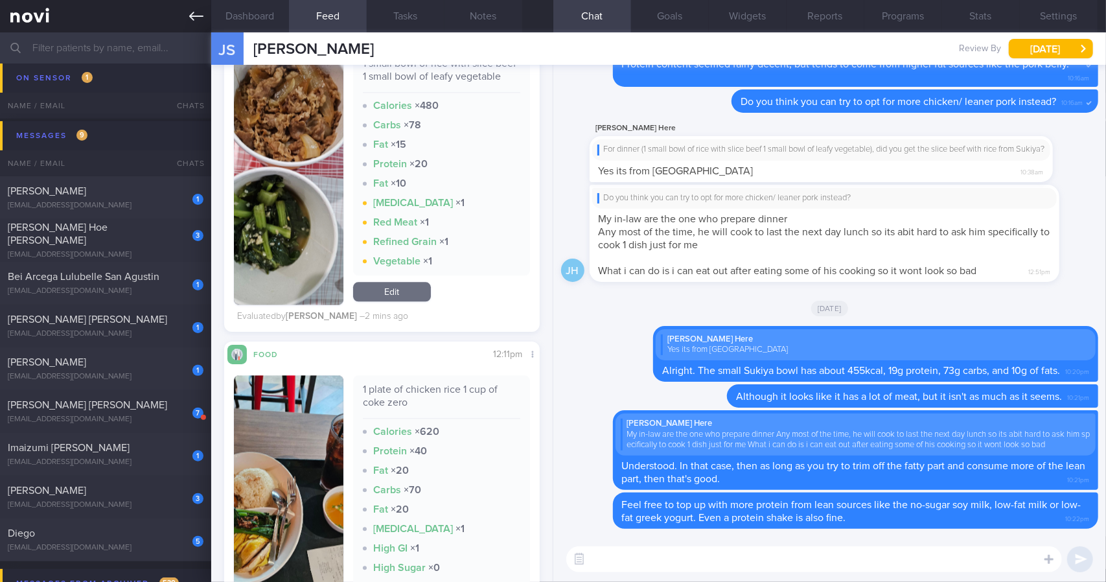
click at [187, 17] on link at bounding box center [105, 16] width 211 height 32
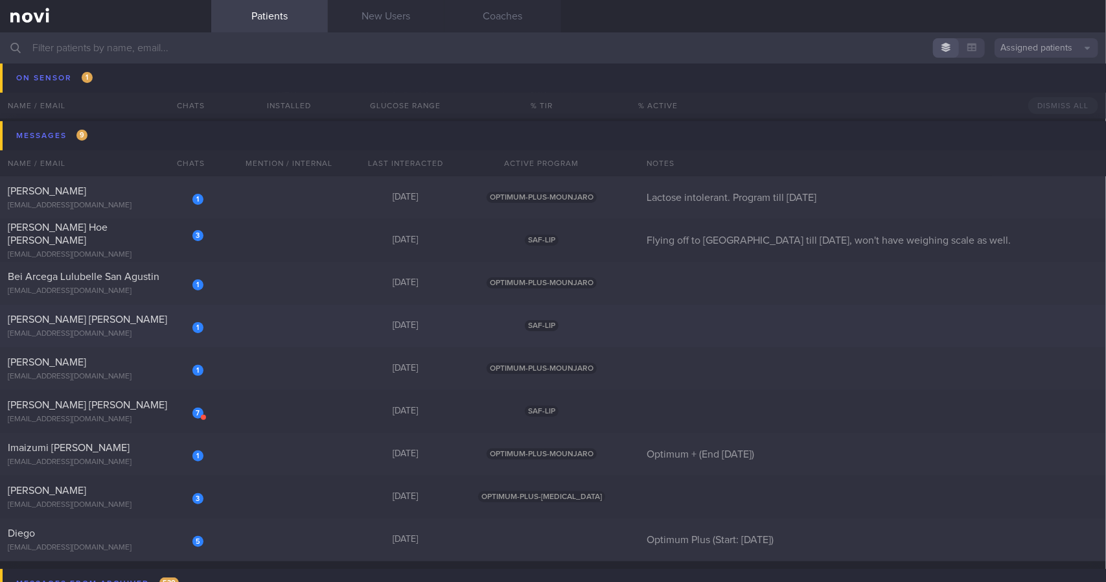
click at [195, 332] on div "1" at bounding box center [197, 327] width 11 height 11
select select "9"
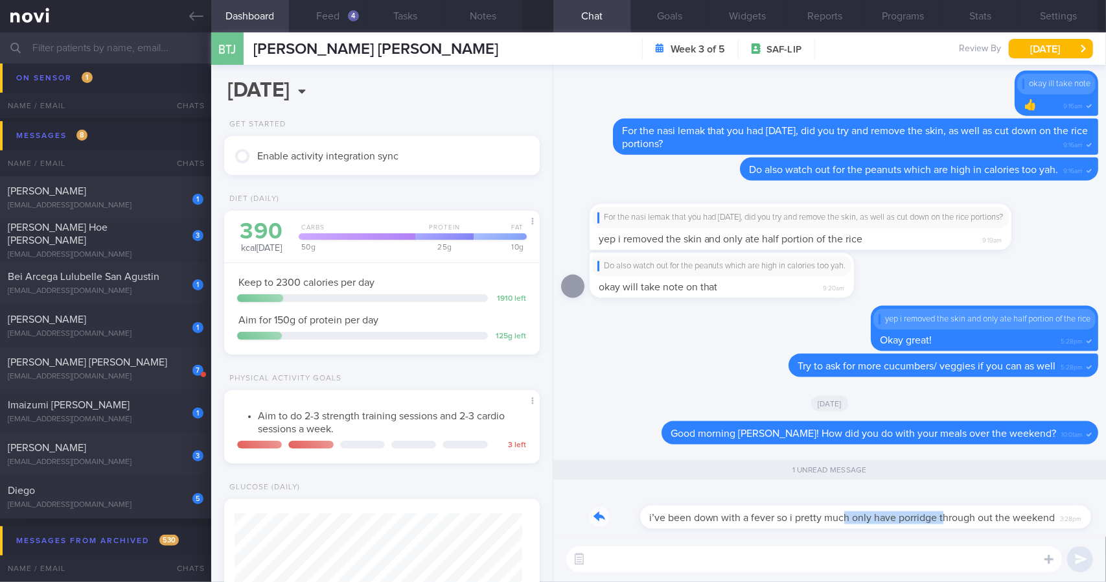
drag, startPoint x: 796, startPoint y: 524, endPoint x: 893, endPoint y: 520, distance: 97.3
click at [893, 520] on div "i’ve been down with a fever so i pretty much only have porridge through out the…" at bounding box center [835, 509] width 490 height 39
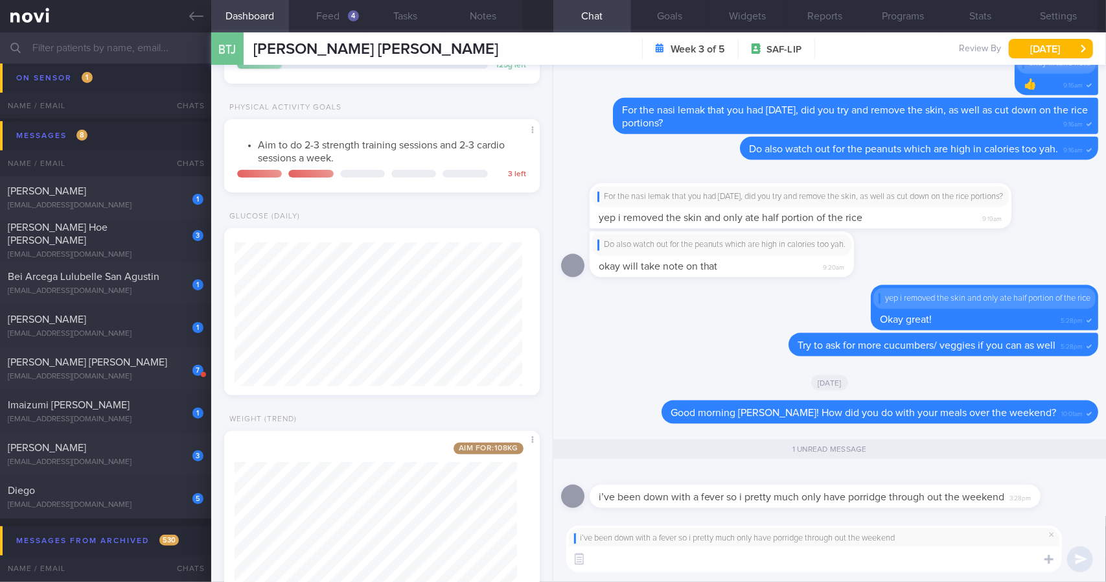
scroll to position [333, 0]
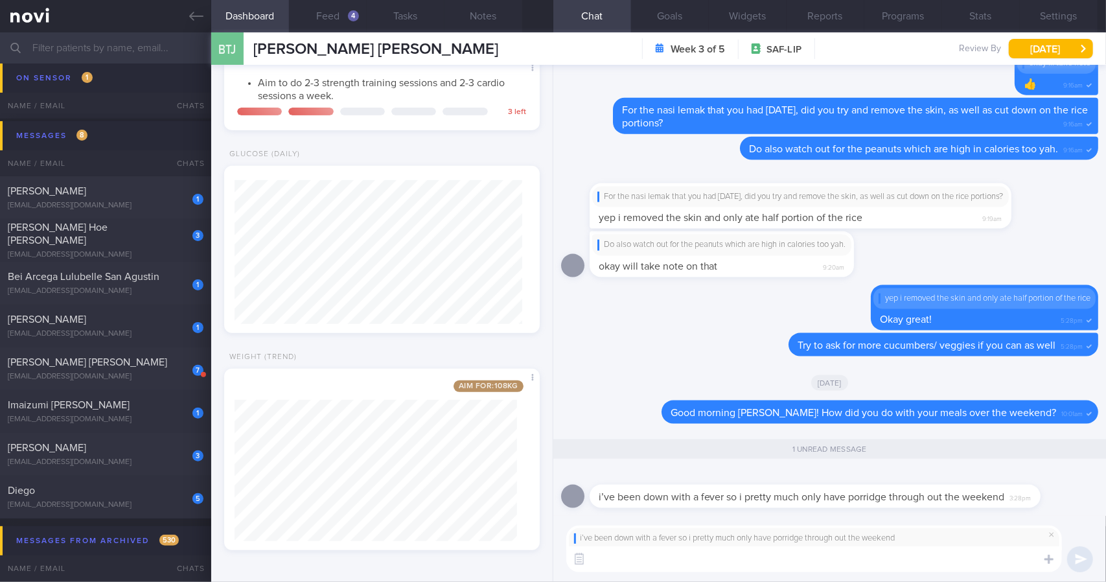
click at [674, 561] on textarea at bounding box center [814, 559] width 496 height 26
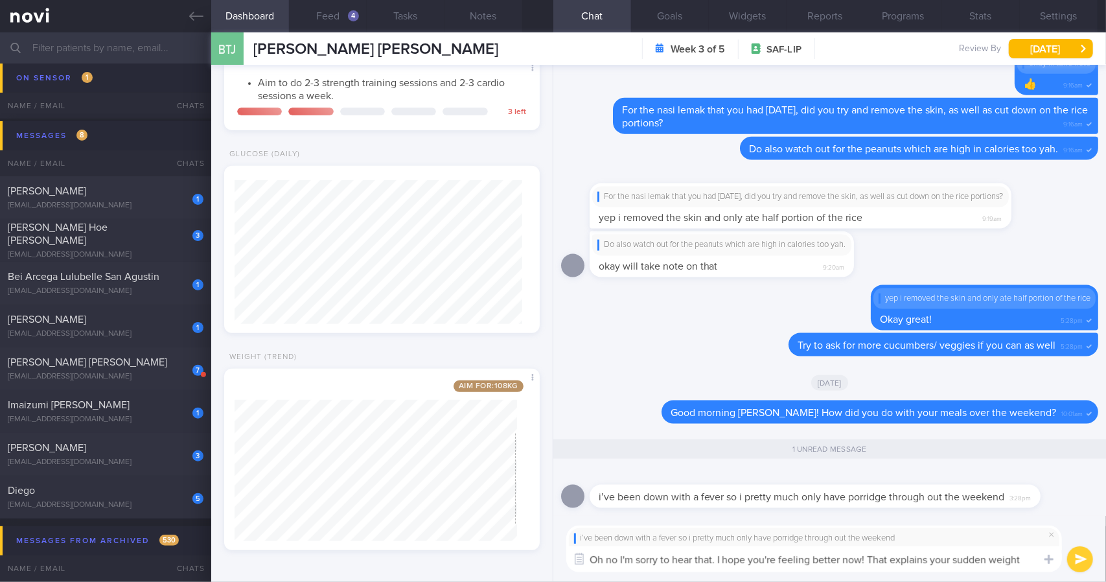
scroll to position [0, 0]
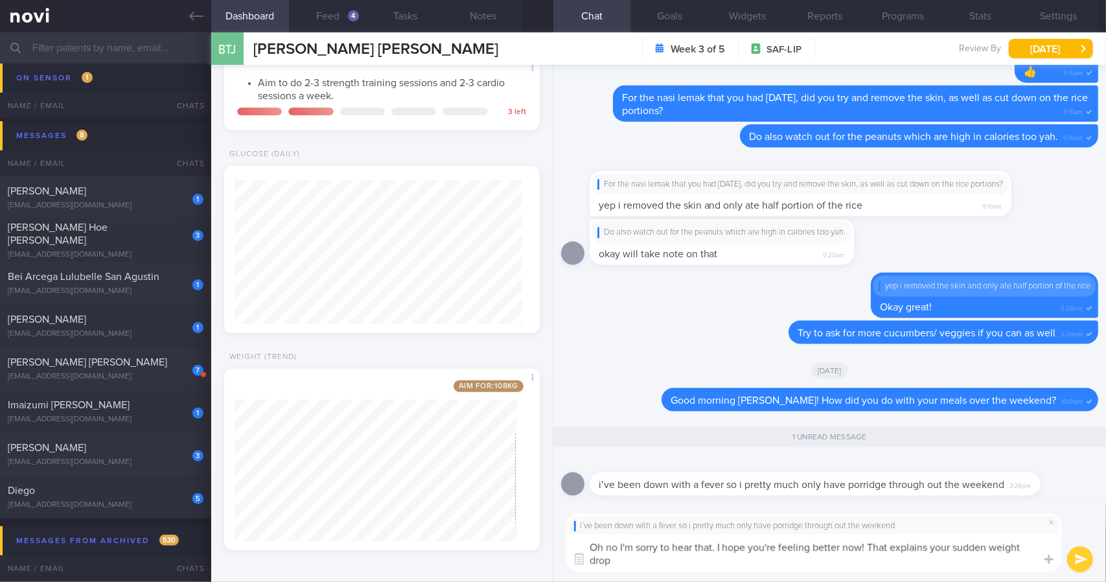
type textarea "Oh no I'm sorry to hear that. I hope you're feeling better now! That explains y…"
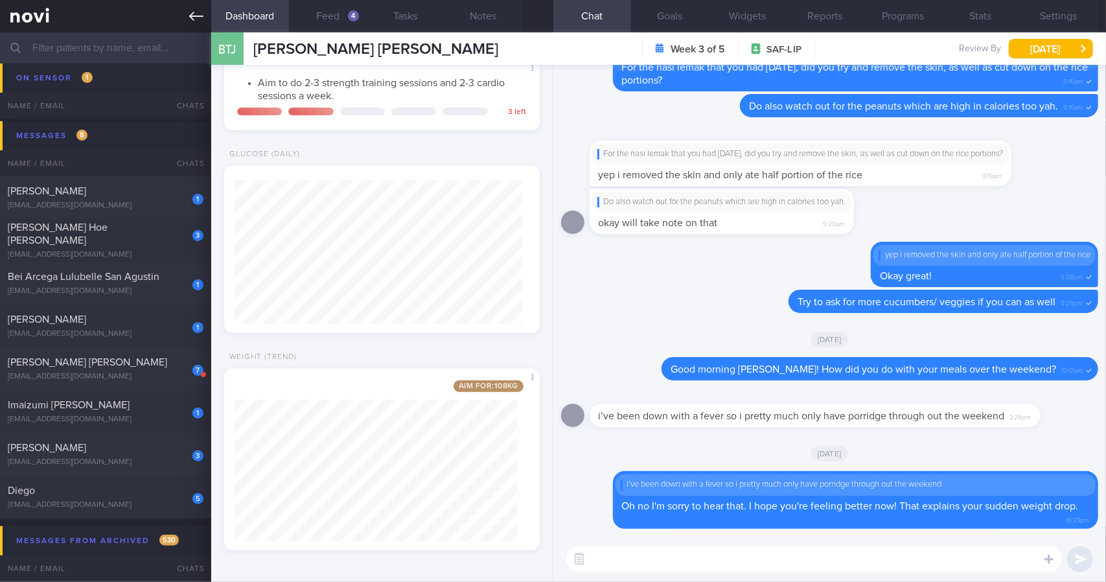
click at [189, 21] on icon at bounding box center [196, 16] width 14 height 14
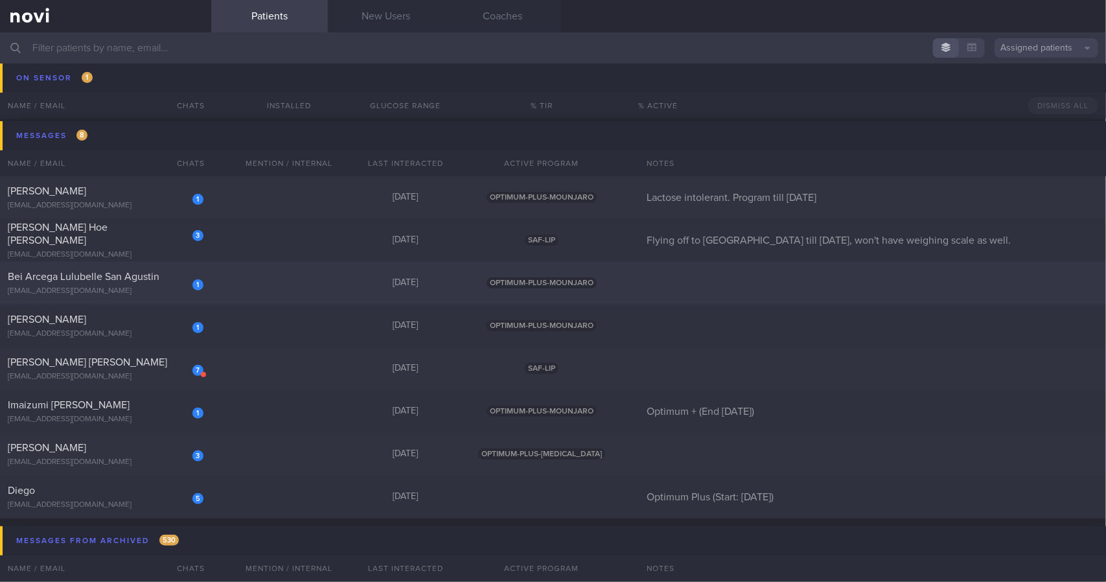
click at [130, 289] on div "[EMAIL_ADDRESS][DOMAIN_NAME]" at bounding box center [106, 291] width 196 height 10
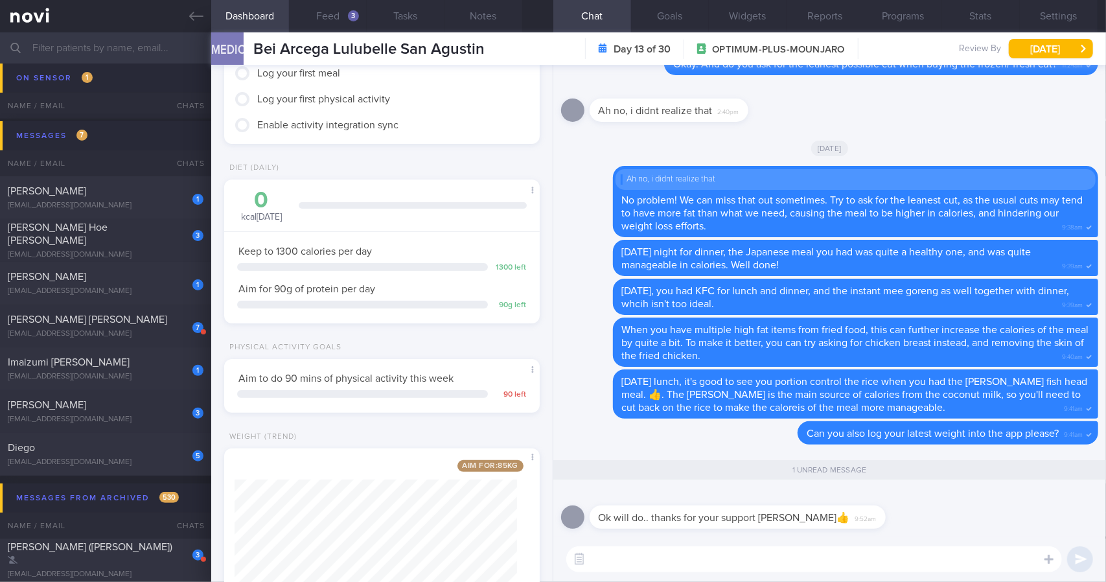
scroll to position [189, 0]
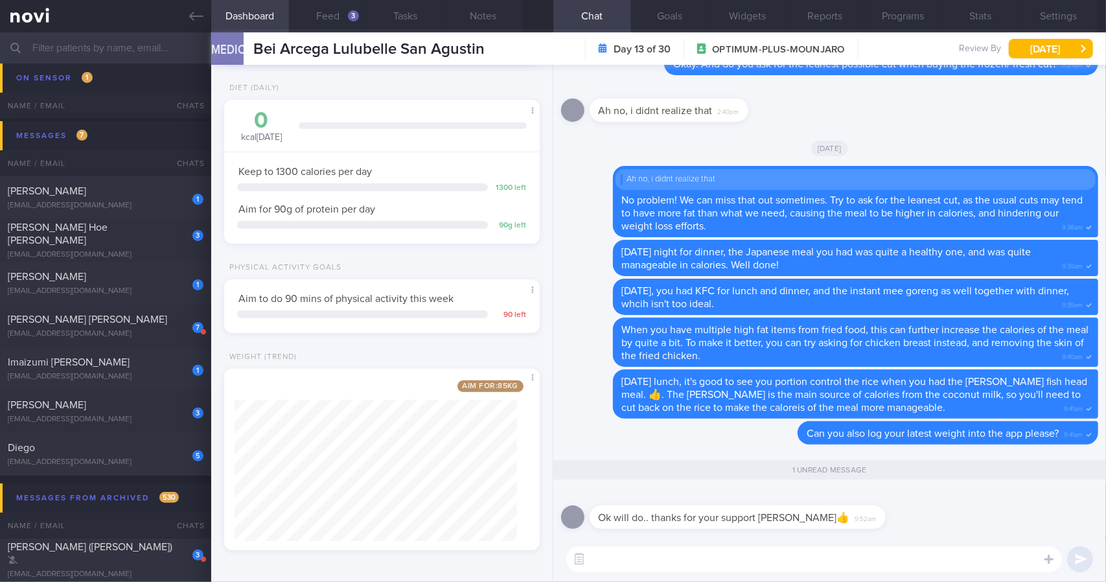
click at [652, 557] on textarea at bounding box center [814, 559] width 496 height 26
type textarea "It's my pleasure! By the way, my name is [PERSON_NAME] with the y haha."
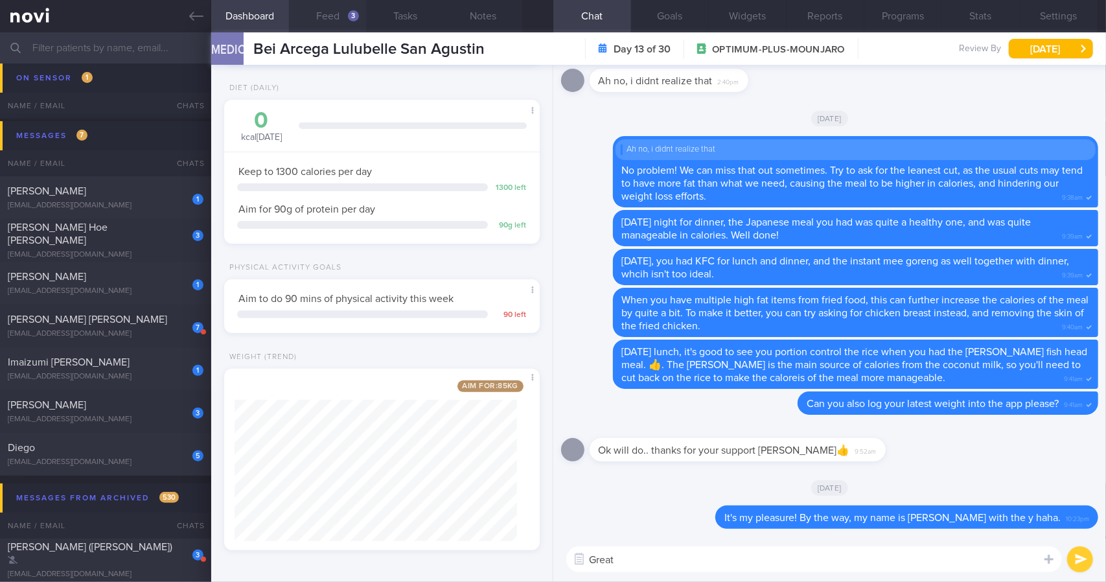
click at [346, 11] on button "Feed 3" at bounding box center [328, 16] width 78 height 32
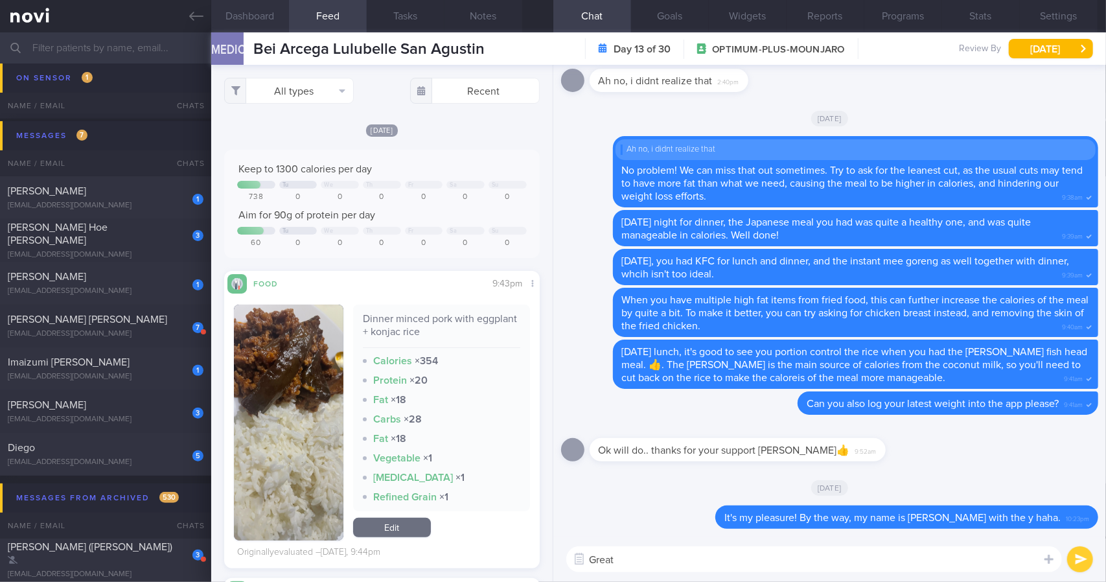
scroll to position [162, 294]
click at [266, 21] on button "Dashboard" at bounding box center [250, 16] width 78 height 32
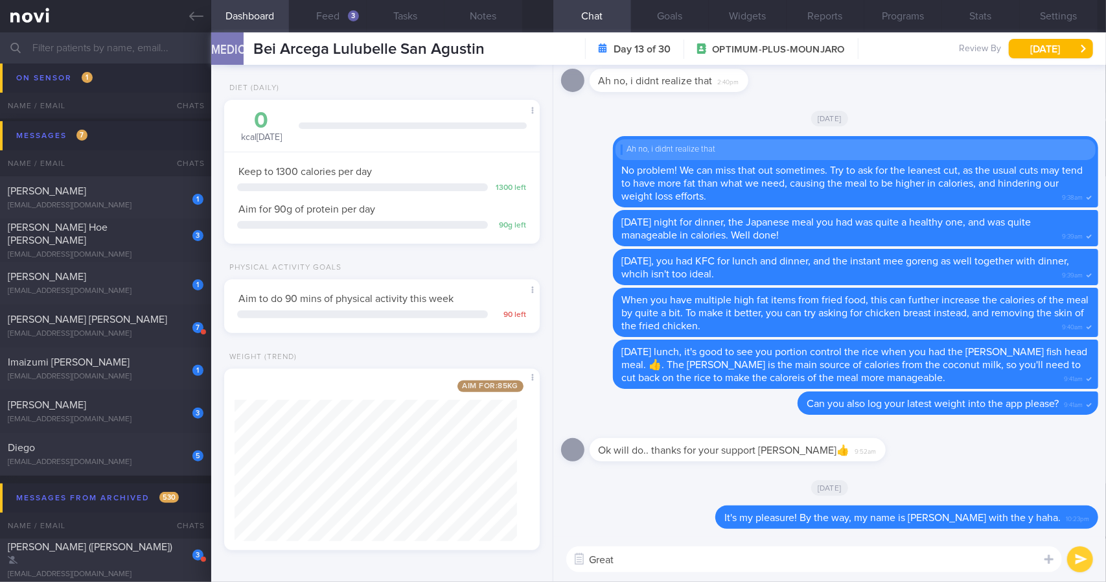
click at [700, 561] on textarea "Great" at bounding box center [814, 559] width 496 height 26
type textarea "Great job dropping about 1.2kg over the past 11 days [PERSON_NAME]!"
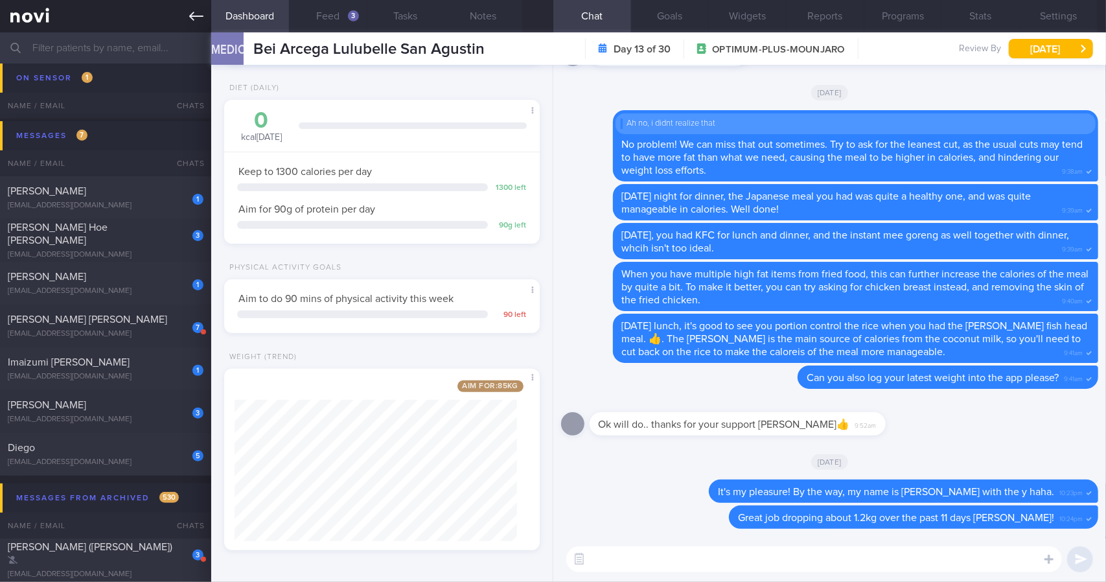
click at [194, 20] on icon at bounding box center [196, 16] width 14 height 14
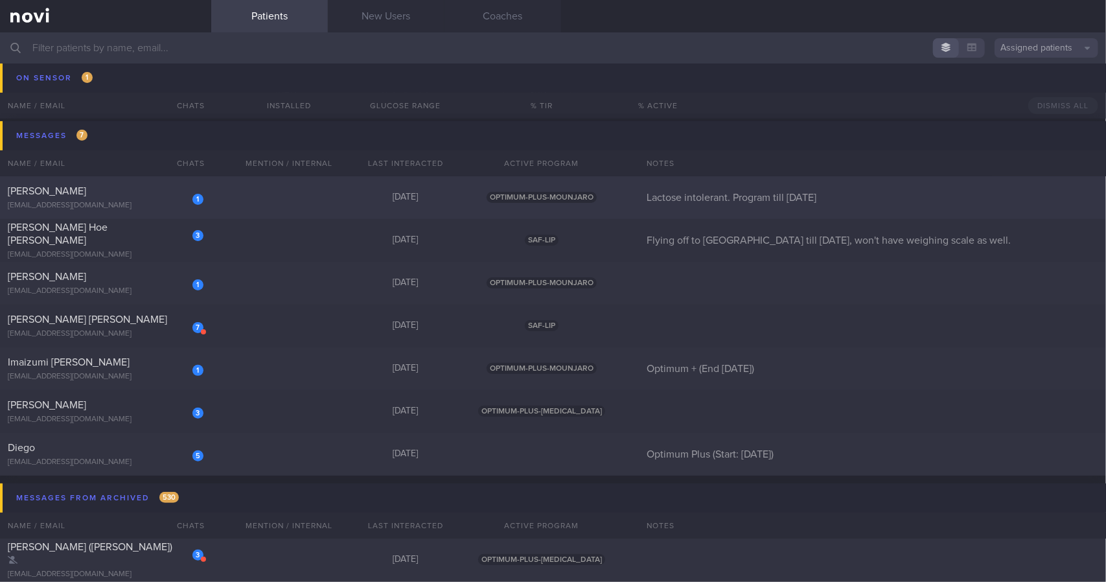
click at [168, 199] on div "1 [PERSON_NAME] [EMAIL_ADDRESS][DOMAIN_NAME]" at bounding box center [105, 198] width 211 height 26
select select "9"
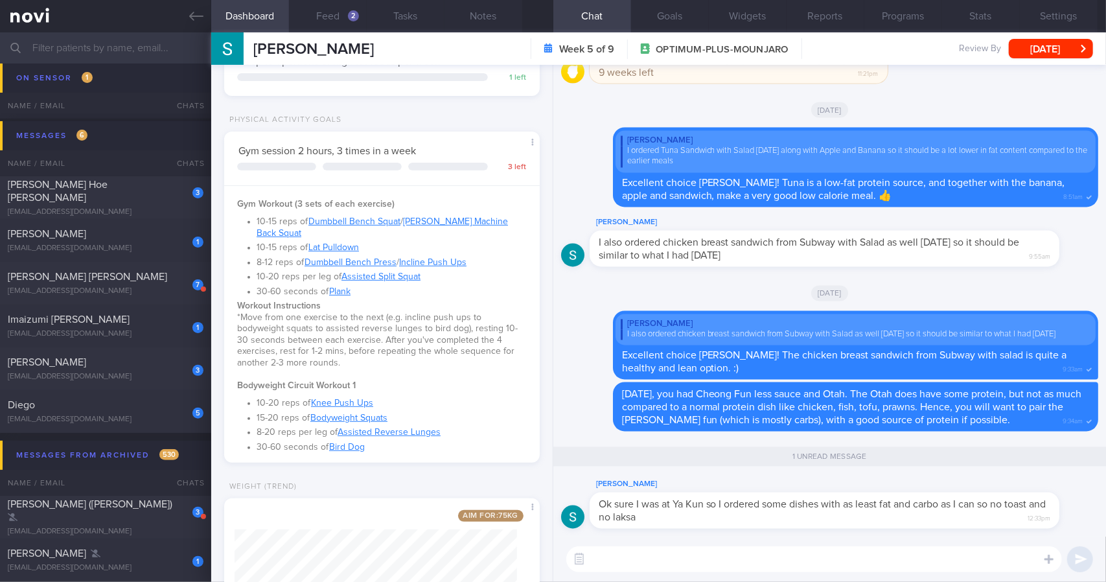
scroll to position [518, 0]
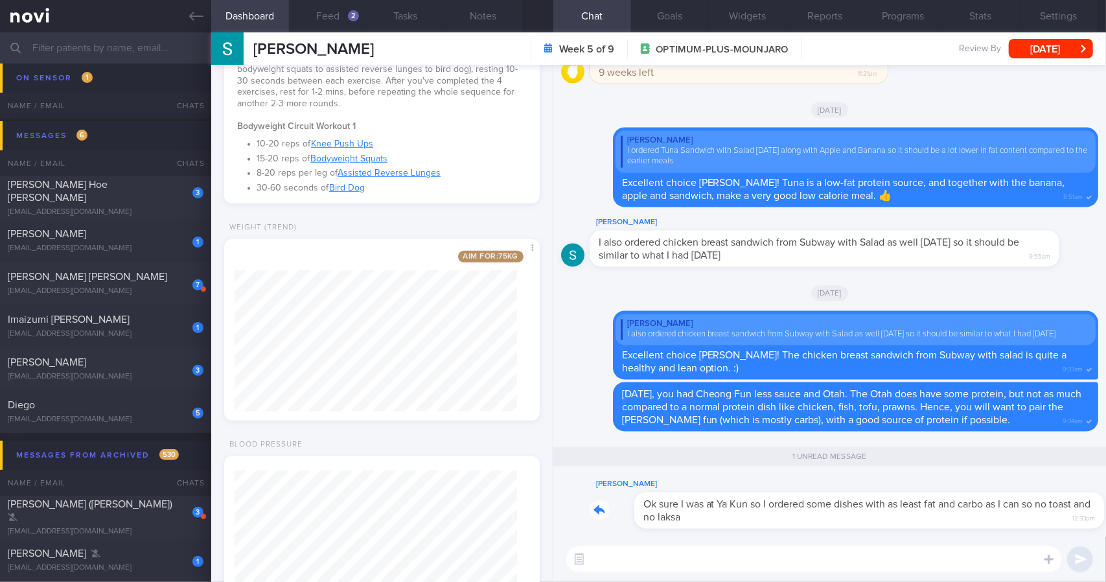
drag, startPoint x: 755, startPoint y: 520, endPoint x: 824, endPoint y: 520, distance: 68.0
click at [824, 520] on div "[PERSON_NAME] Ok sure I was at Ya Kun so I ordered some dishes with as least fa…" at bounding box center [844, 503] width 509 height 52
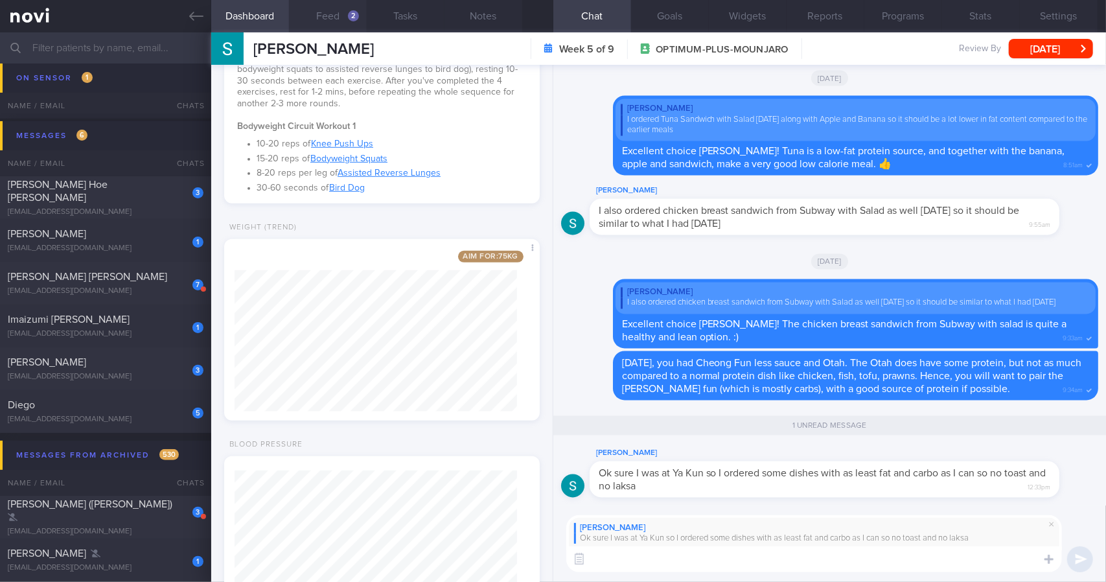
click at [336, 23] on button "Feed 2" at bounding box center [328, 16] width 78 height 32
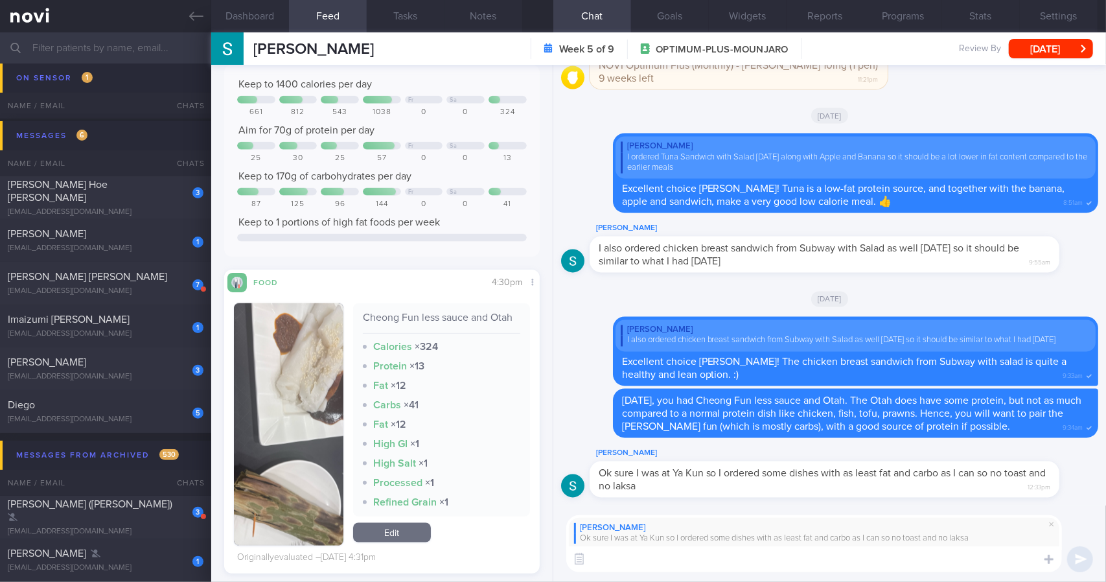
scroll to position [1166, 0]
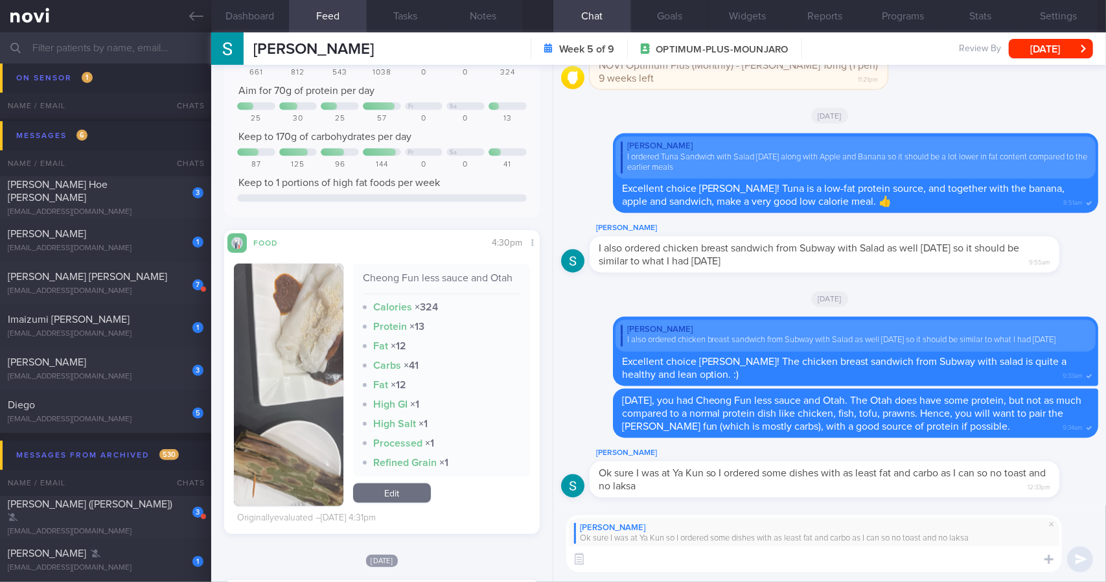
click at [681, 562] on textarea at bounding box center [814, 559] width 496 height 26
type textarea "Alright"
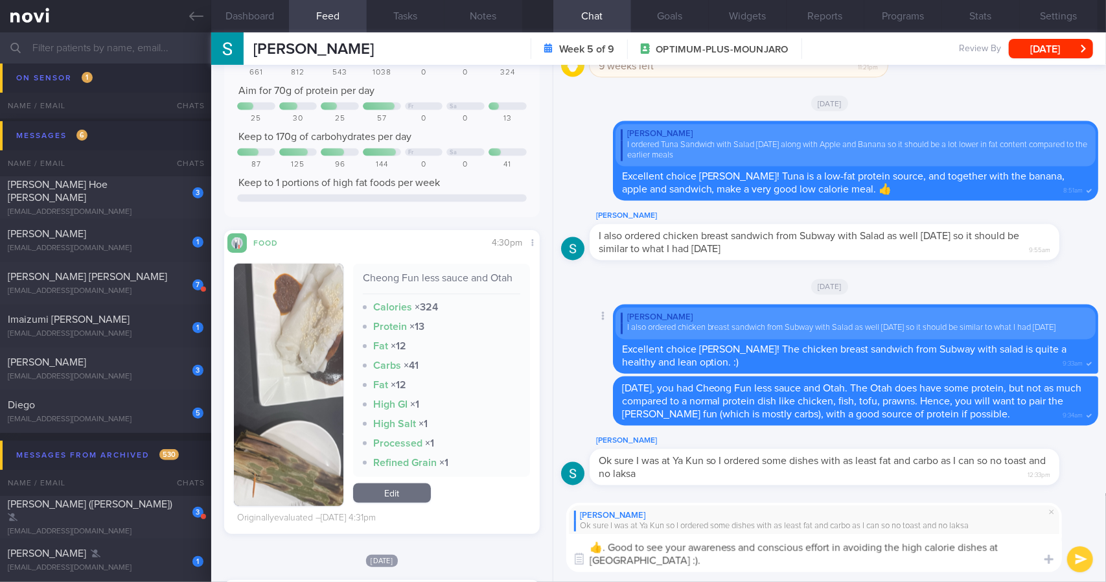
type textarea "👍. Good to see your awareness and conscious effort in avoiding the high calorie…"
click at [676, 561] on textarea "👍. Good to see your awareness and conscious effort in avoiding the high calorie…" at bounding box center [814, 553] width 496 height 38
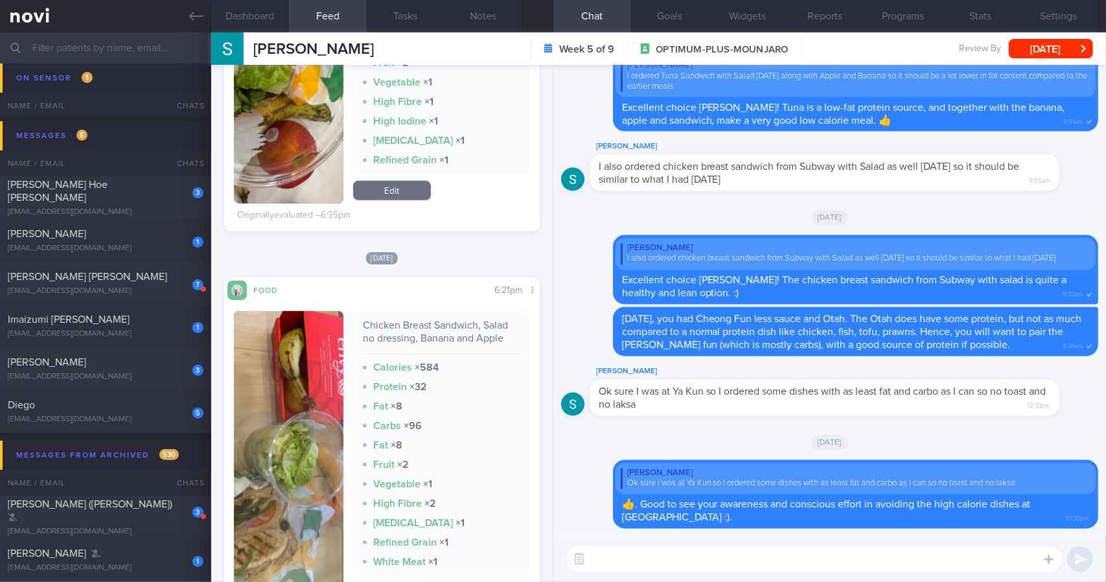
scroll to position [389, 0]
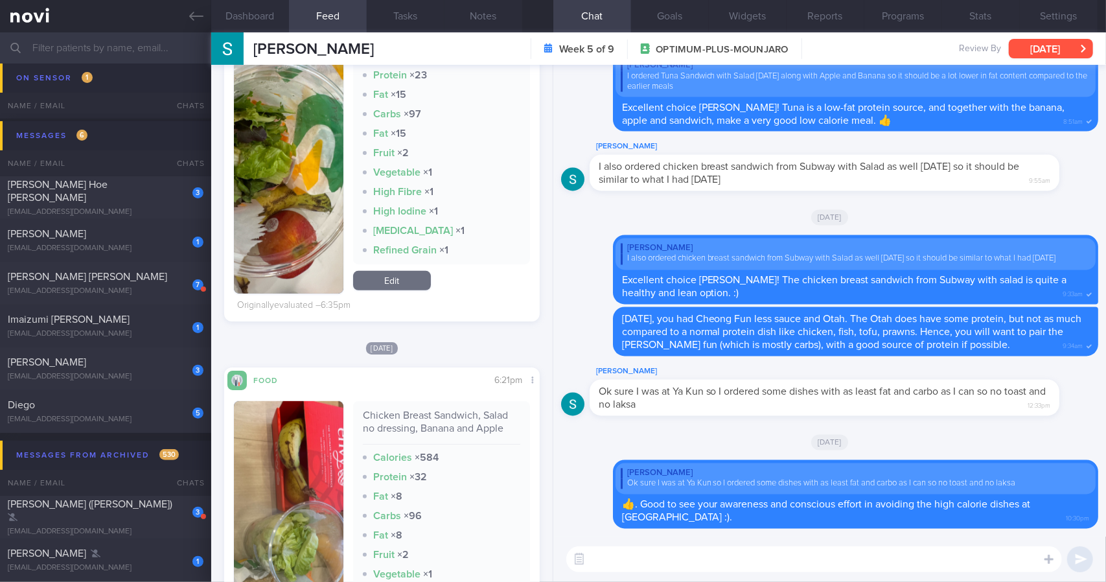
click at [1034, 49] on button "[DATE]" at bounding box center [1051, 48] width 84 height 19
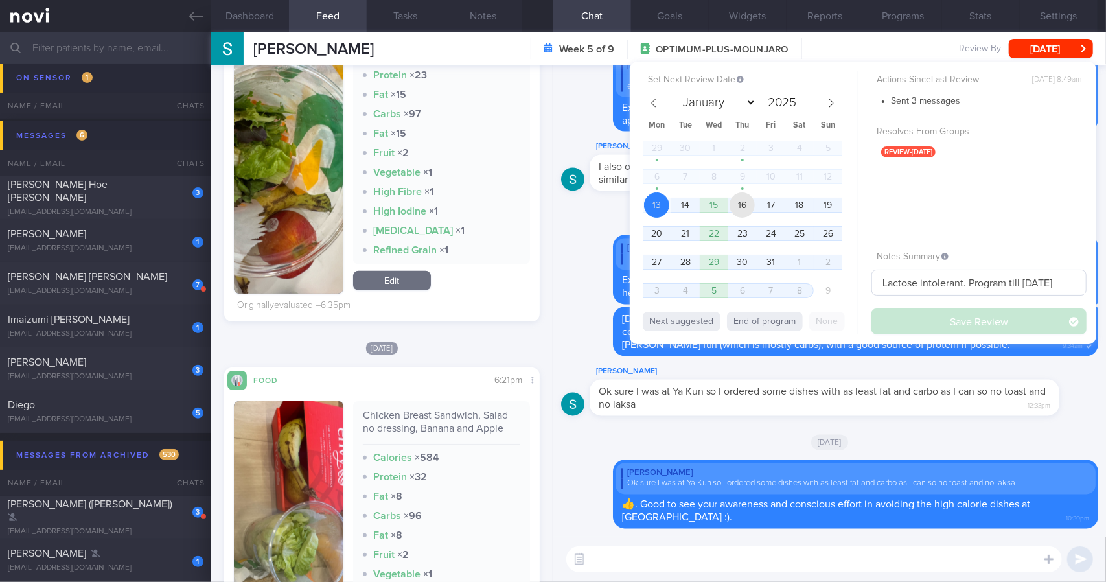
click at [750, 207] on span "16" at bounding box center [742, 204] width 25 height 25
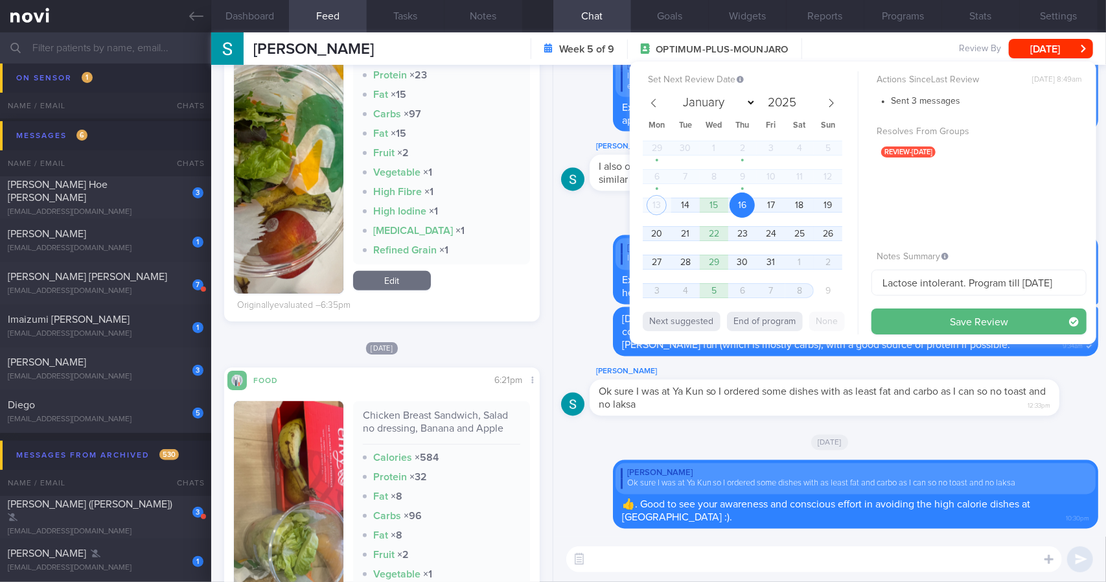
click at [910, 327] on button "Save Review" at bounding box center [978, 321] width 215 height 26
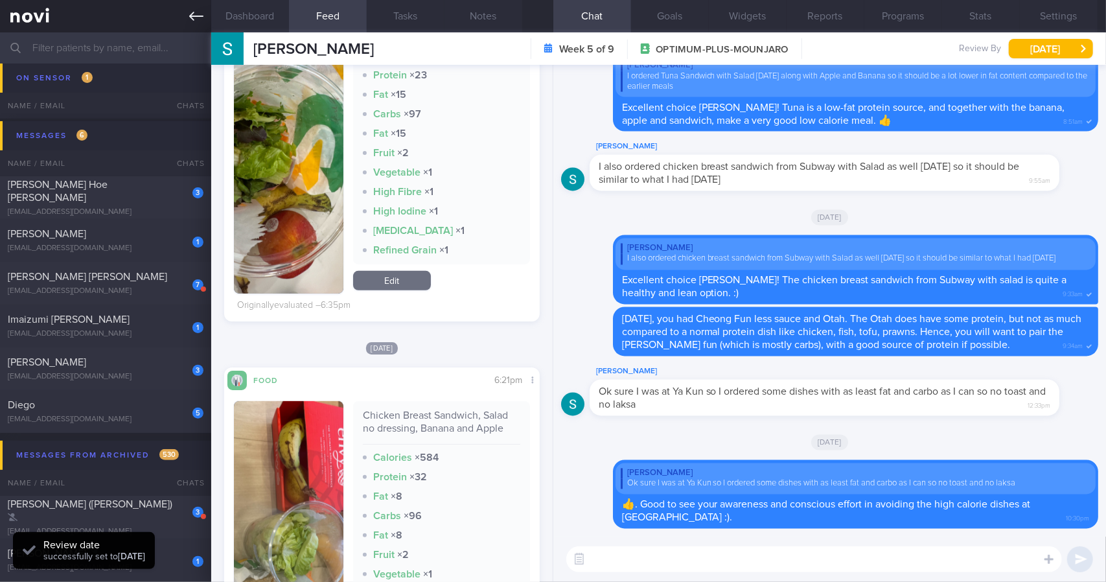
click at [209, 17] on link at bounding box center [105, 16] width 211 height 32
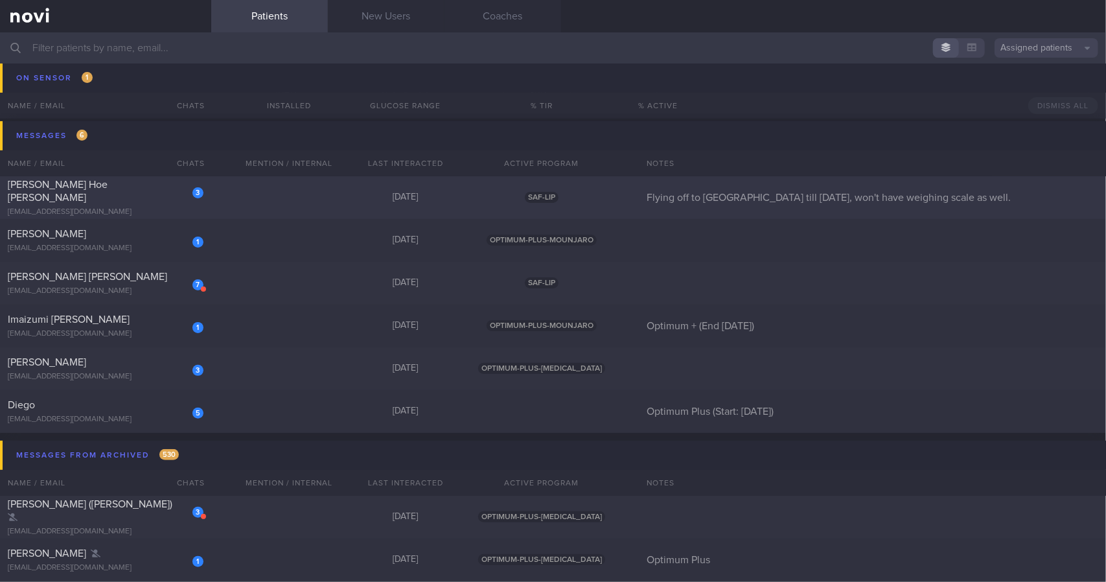
click at [158, 207] on div "[EMAIL_ADDRESS][DOMAIN_NAME]" at bounding box center [106, 212] width 196 height 10
select select "9"
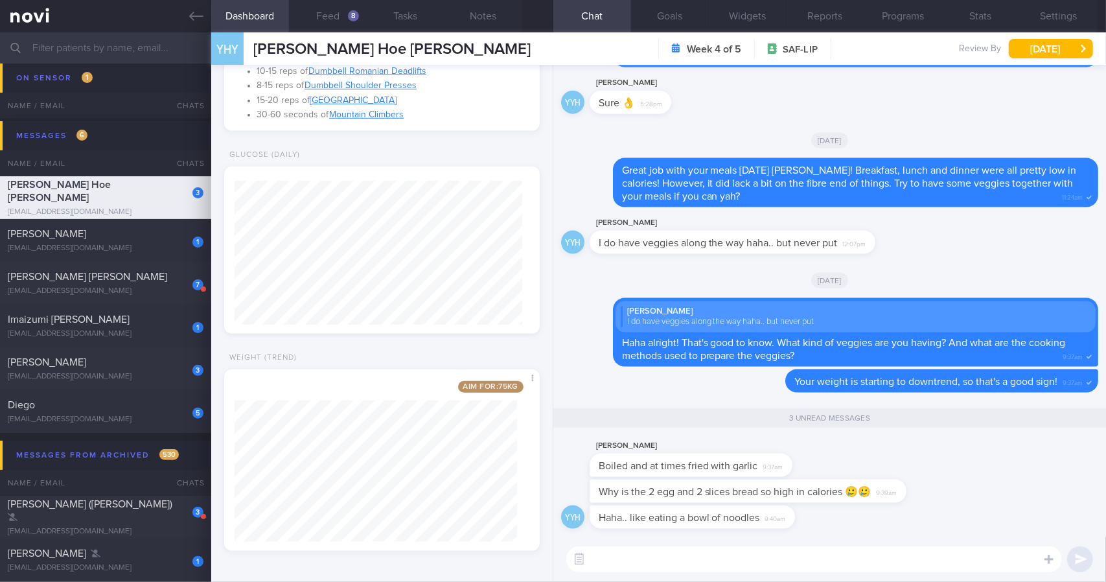
scroll to position [144, 288]
click at [330, 19] on button "Feed 8" at bounding box center [328, 16] width 78 height 32
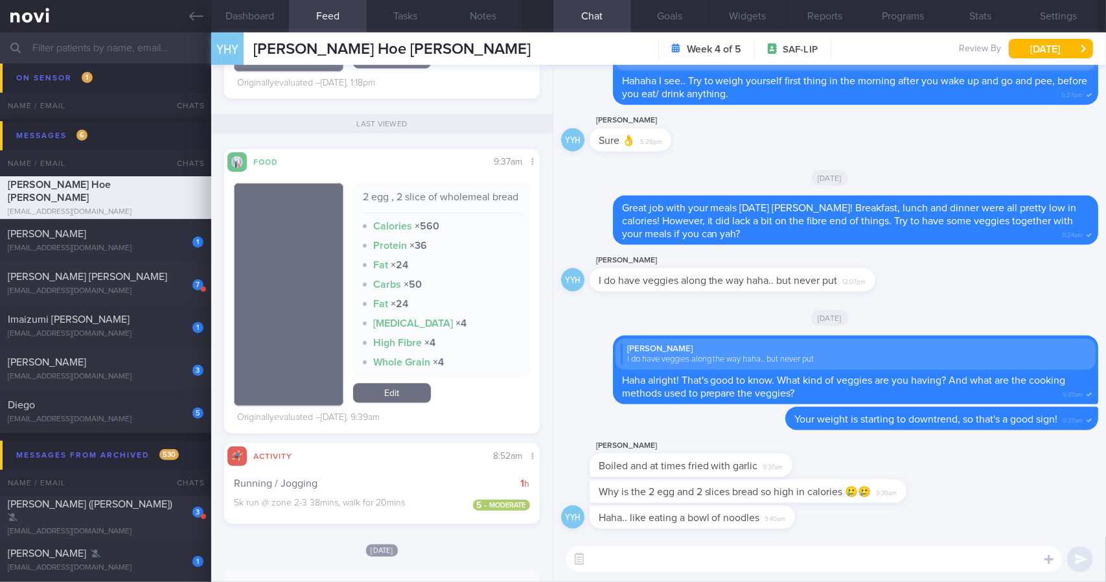
scroll to position [1944, 0]
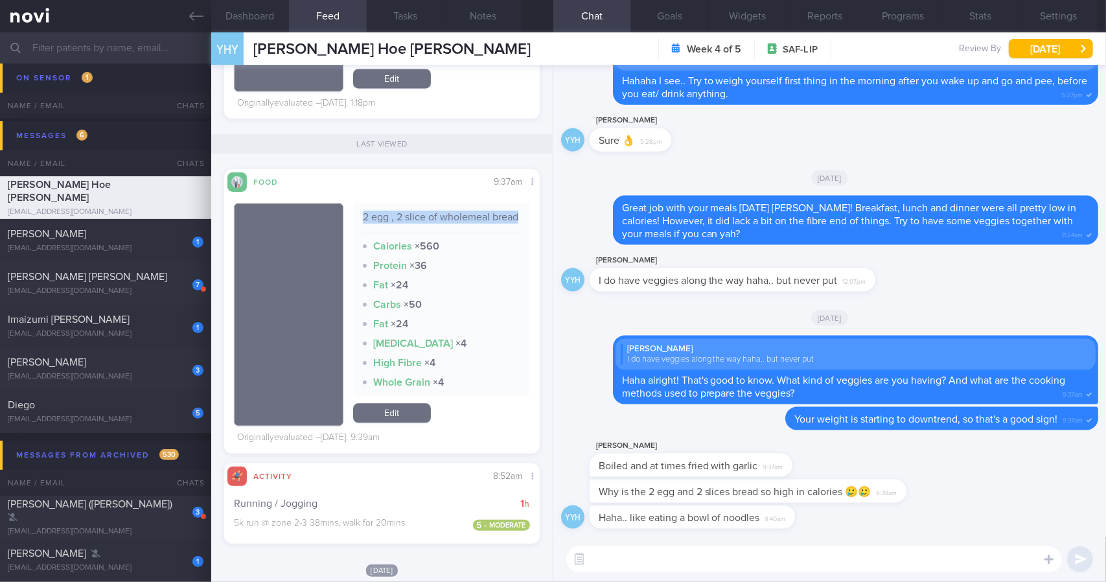
drag, startPoint x: 359, startPoint y: 213, endPoint x: 396, endPoint y: 233, distance: 42.0
click at [396, 233] on div "2 egg , 2 slice of wholemeal bread" at bounding box center [441, 222] width 157 height 23
copy div "2 egg , 2 slice of wholemeal bread"
click at [403, 419] on link "Edit" at bounding box center [392, 412] width 78 height 19
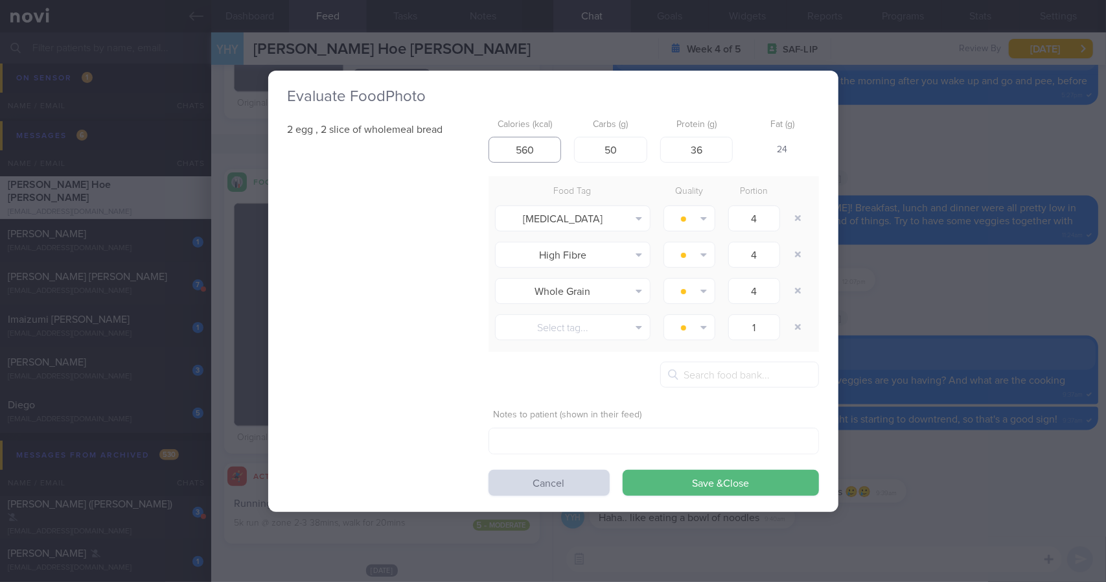
click at [437, 150] on div "2 egg , 2 slice of wholemeal bread Calories (kcal) 560 Carbs (g) 50 Protein (g)…" at bounding box center [553, 304] width 531 height 383
type input "294"
type input "29"
type input "20"
click at [623, 470] on button "Save & Close" at bounding box center [721, 483] width 196 height 26
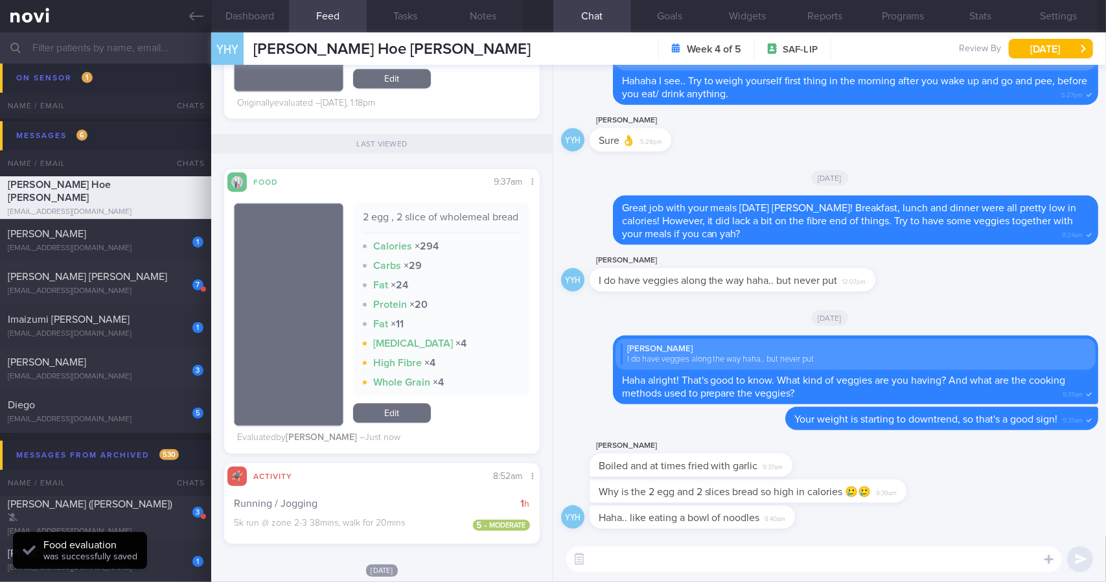
click at [749, 566] on textarea at bounding box center [814, 559] width 496 height 26
click at [717, 562] on textarea at bounding box center [814, 559] width 496 height 26
click at [942, 487] on div "Why is the 2 egg and 2 slices bread so high in calories 🥲🥲 9:39am" at bounding box center [768, 490] width 356 height 23
click at [973, 481] on div "Why is the 2 egg and 2 slices bread so high in calories 🥲🥲 9:39am" at bounding box center [829, 492] width 537 height 26
drag, startPoint x: 888, startPoint y: 487, endPoint x: 1049, endPoint y: 485, distance: 160.7
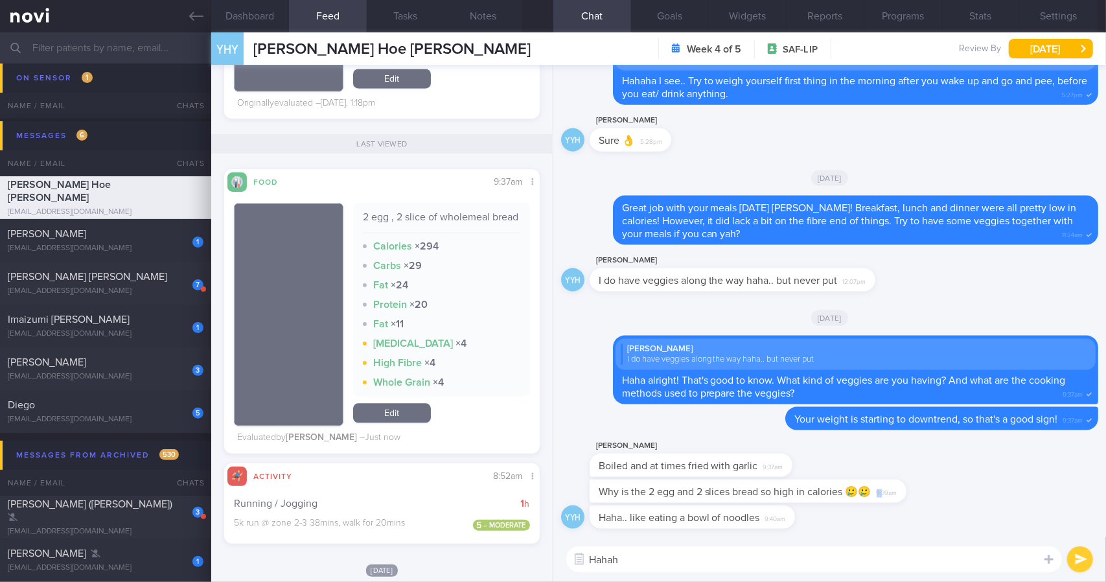
click at [1049, 485] on div "Why is the 2 egg and 2 slices bread so high in calories 🥲🥲 9:39am" at bounding box center [829, 492] width 537 height 26
drag, startPoint x: 921, startPoint y: 501, endPoint x: 913, endPoint y: 500, distance: 7.9
click at [920, 501] on div "Why is the 2 egg and 2 slices bread so high in calories 🥲🥲 9:39am" at bounding box center [768, 490] width 356 height 23
click at [906, 490] on div "Why is the 2 egg and 2 slices bread so high in calories 🥲🥲 9:39am" at bounding box center [748, 490] width 317 height 23
drag, startPoint x: 911, startPoint y: 490, endPoint x: 1039, endPoint y: 489, distance: 127.6
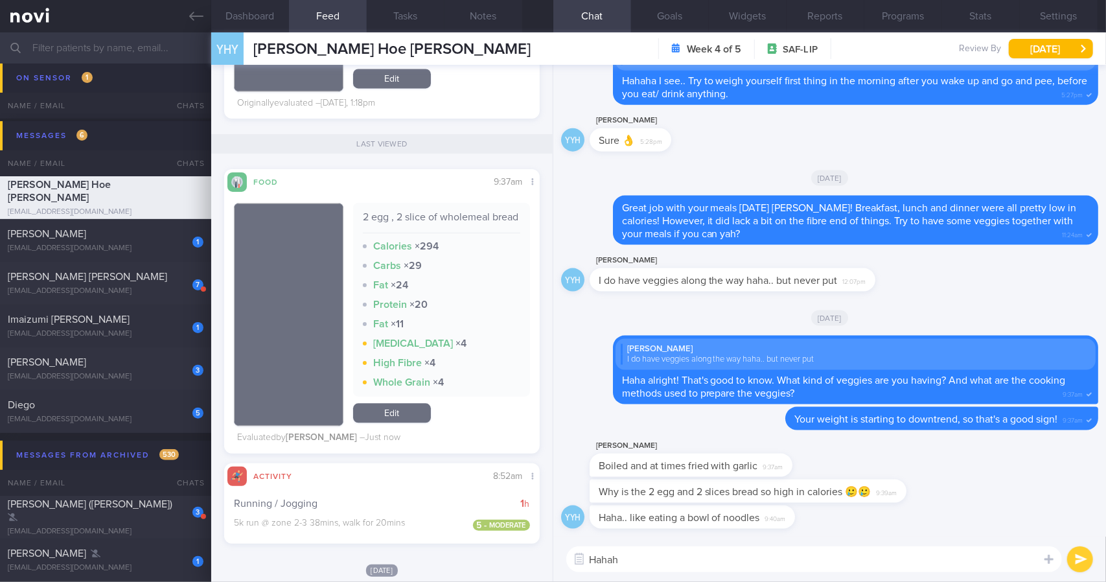
click at [1044, 488] on div "Why is the 2 egg and 2 slices bread so high in calories 🥲🥲 9:39am" at bounding box center [829, 492] width 537 height 26
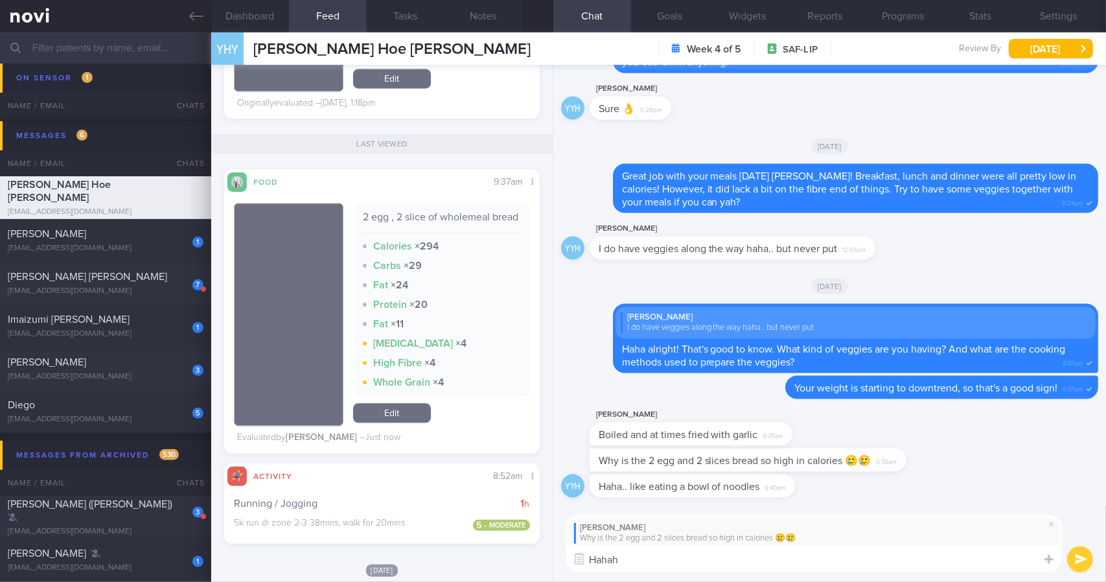
click at [751, 559] on textarea "Hahah" at bounding box center [814, 559] width 496 height 26
type textarea "[PERSON_NAME] seems like the AI miscalculated it."
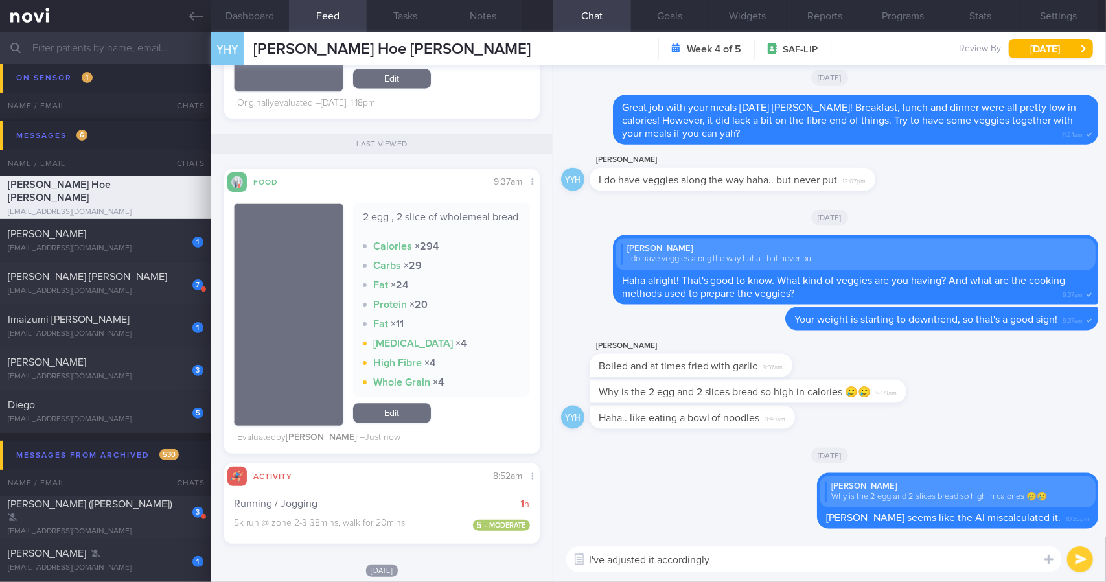
type textarea "I've adjusted it accordingly."
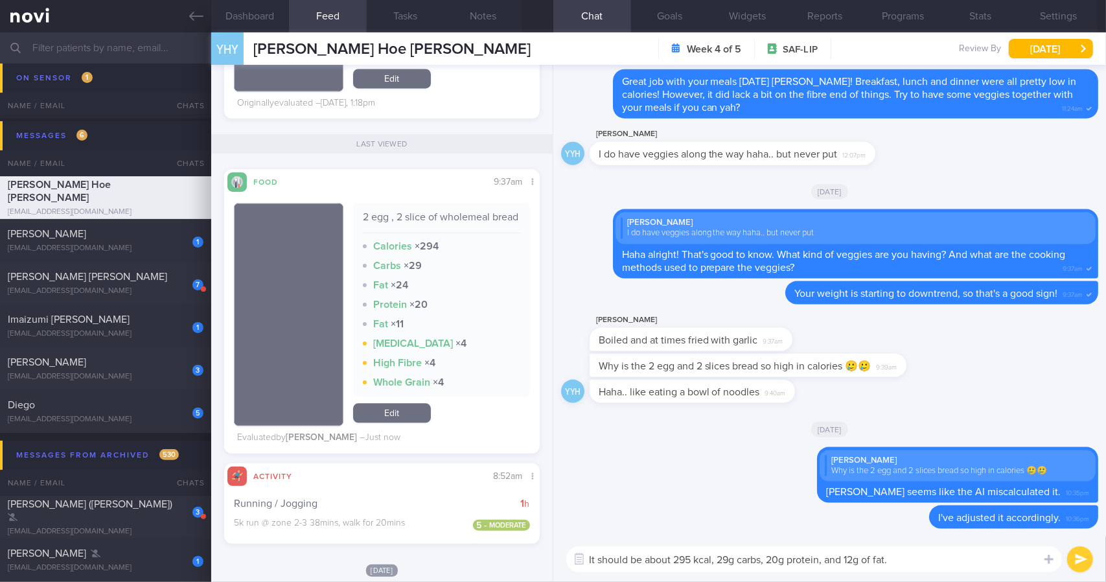
type textarea "It should be about 295 kcal, 29g carbs, 20g protein, and 12g of fat."
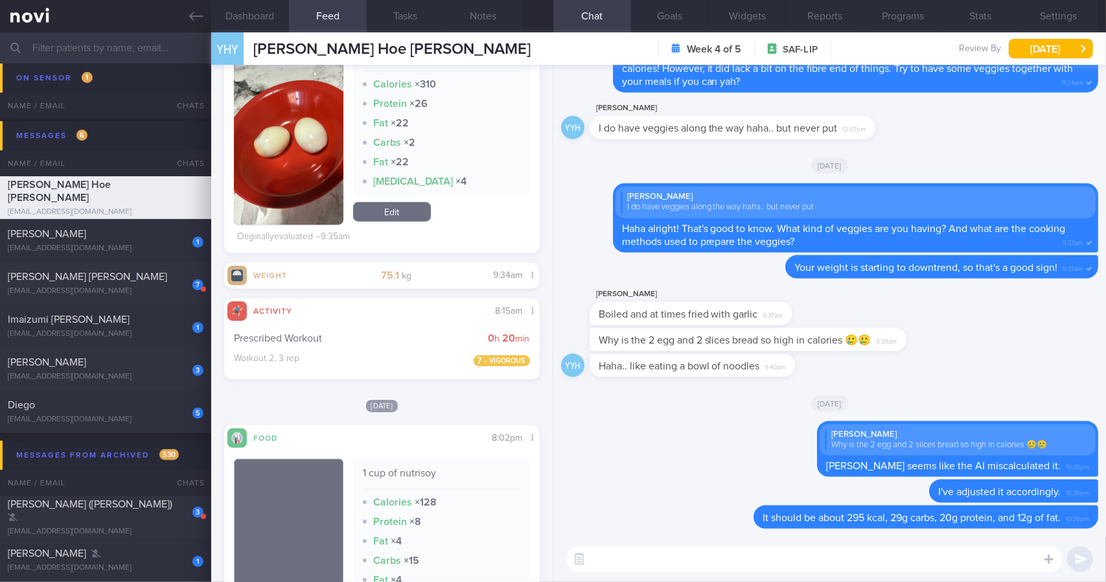
scroll to position [553, 0]
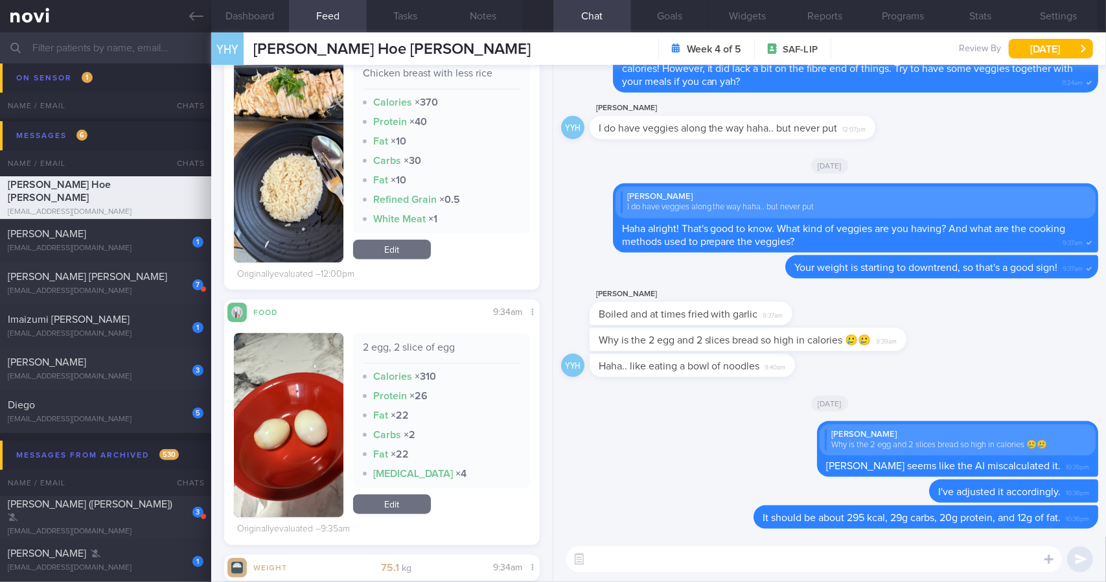
click at [426, 347] on div "2 egg, 2 slice of egg" at bounding box center [441, 352] width 157 height 23
copy div "2 egg, 2 slice of egg"
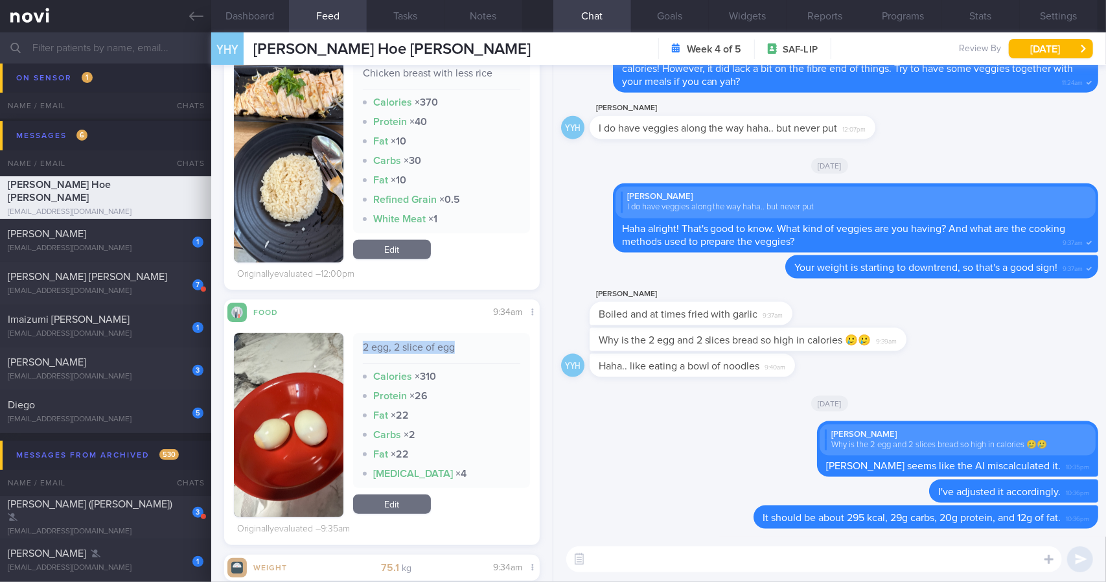
click at [654, 559] on textarea at bounding box center [814, 559] width 496 height 26
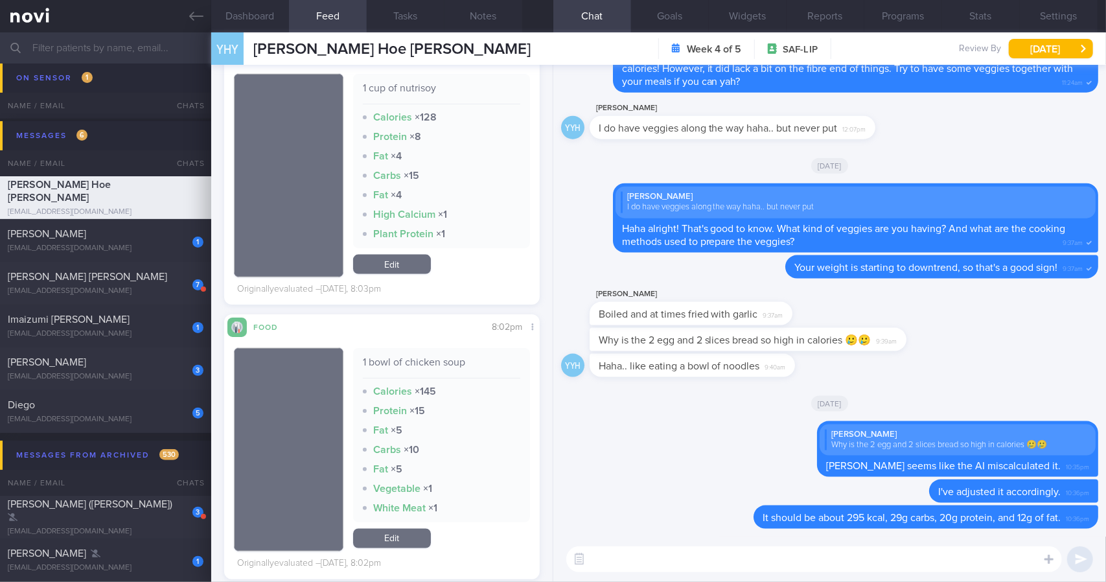
scroll to position [1201, 0]
paste textarea "2 egg, 2 slice of egg"
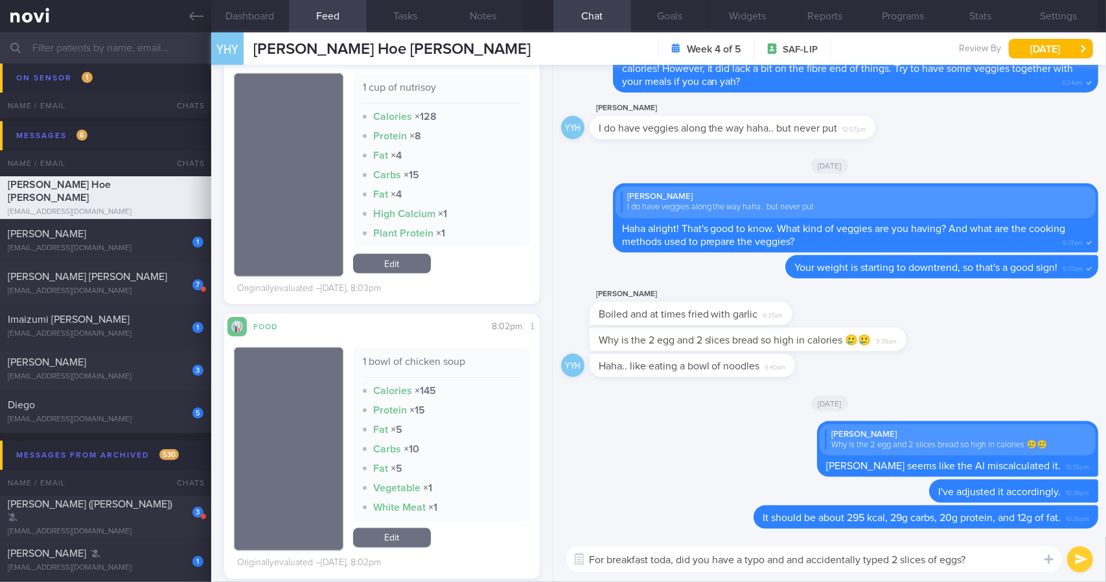
type textarea "For breakfast [DATE], did you have a typo and and accidentally typed 2 slices o…"
